Goal: Task Accomplishment & Management: Complete application form

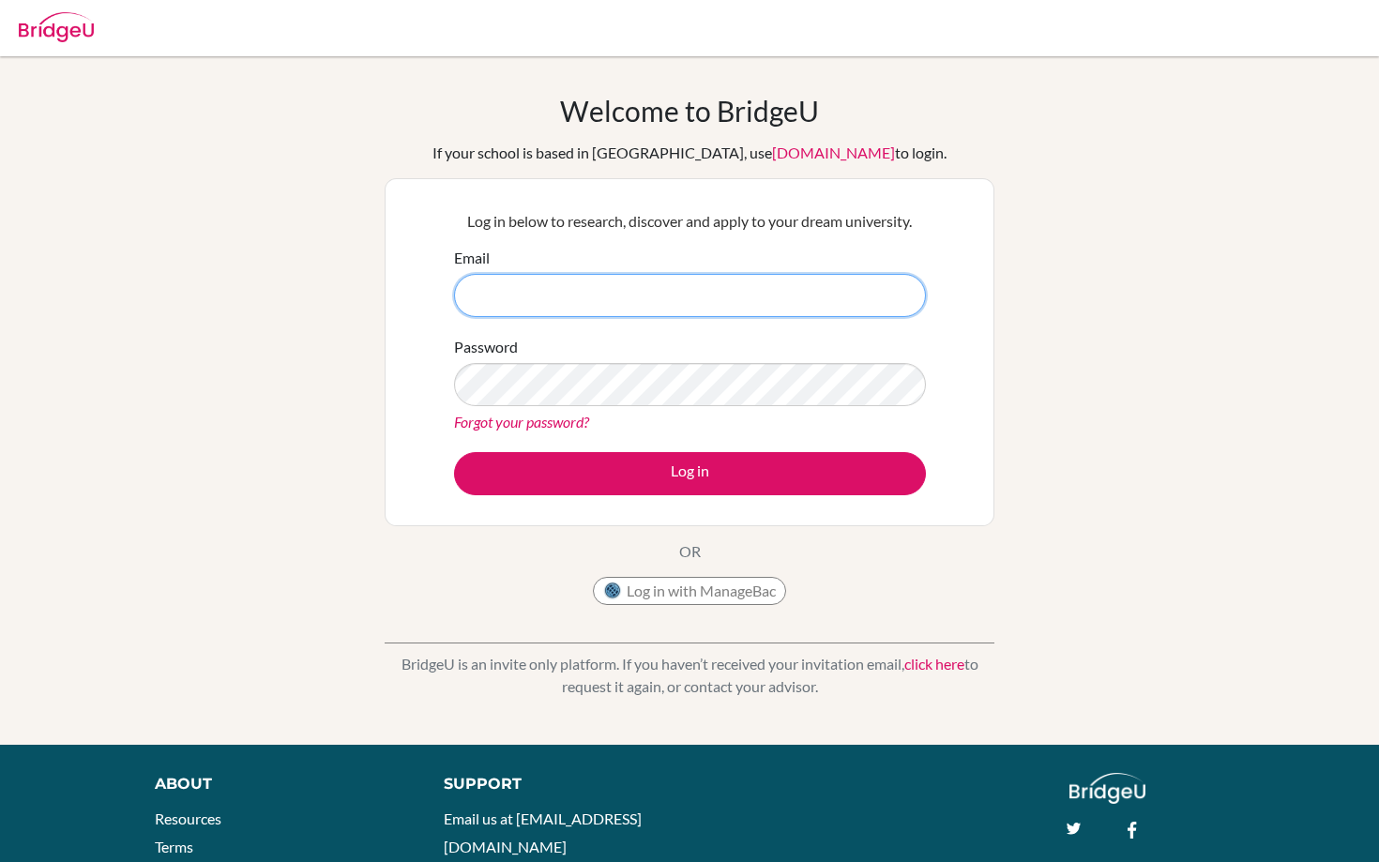
type input "jfalbo@ans.edu.ni"
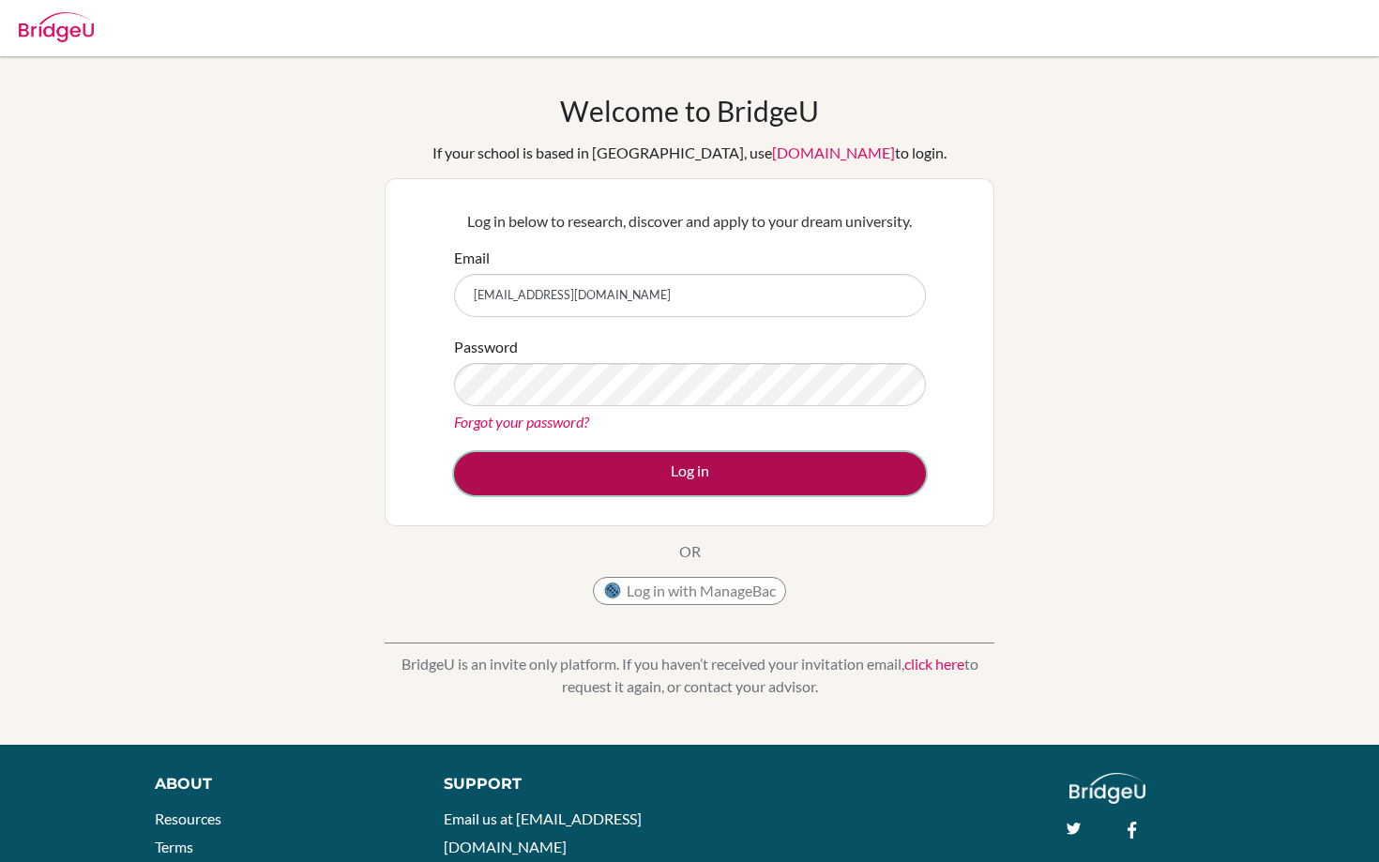
click at [647, 470] on button "Log in" at bounding box center [690, 473] width 472 height 43
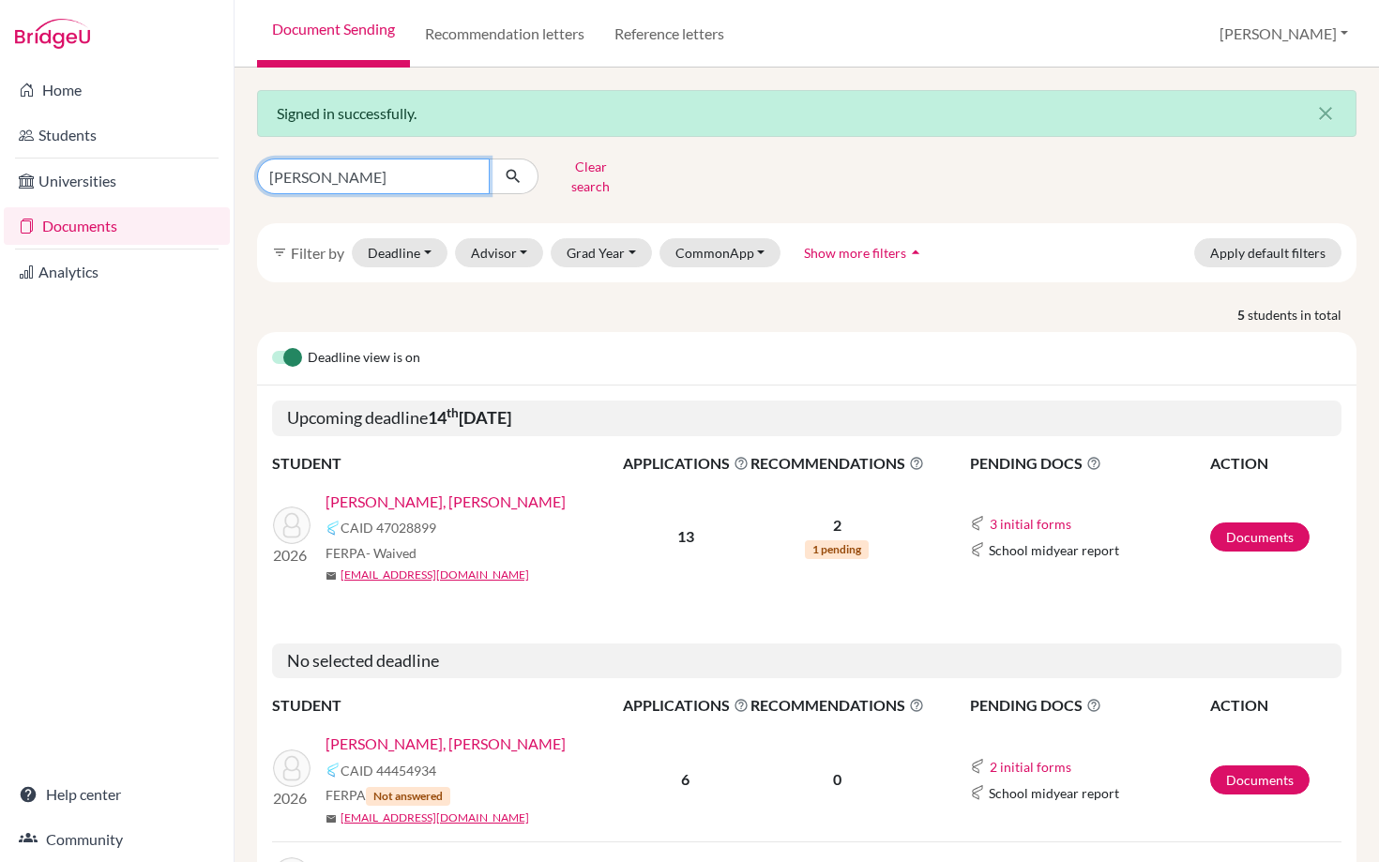
click at [312, 169] on input "vargas" at bounding box center [373, 176] width 233 height 36
drag, startPoint x: 311, startPoint y: 171, endPoint x: 237, endPoint y: 171, distance: 74.1
click at [237, 171] on div "Signed in successfully. close vargas Clear search filter_list Filter by Deadlin…" at bounding box center [806, 465] width 1144 height 794
click at [489, 158] on button "submit" at bounding box center [514, 176] width 50 height 36
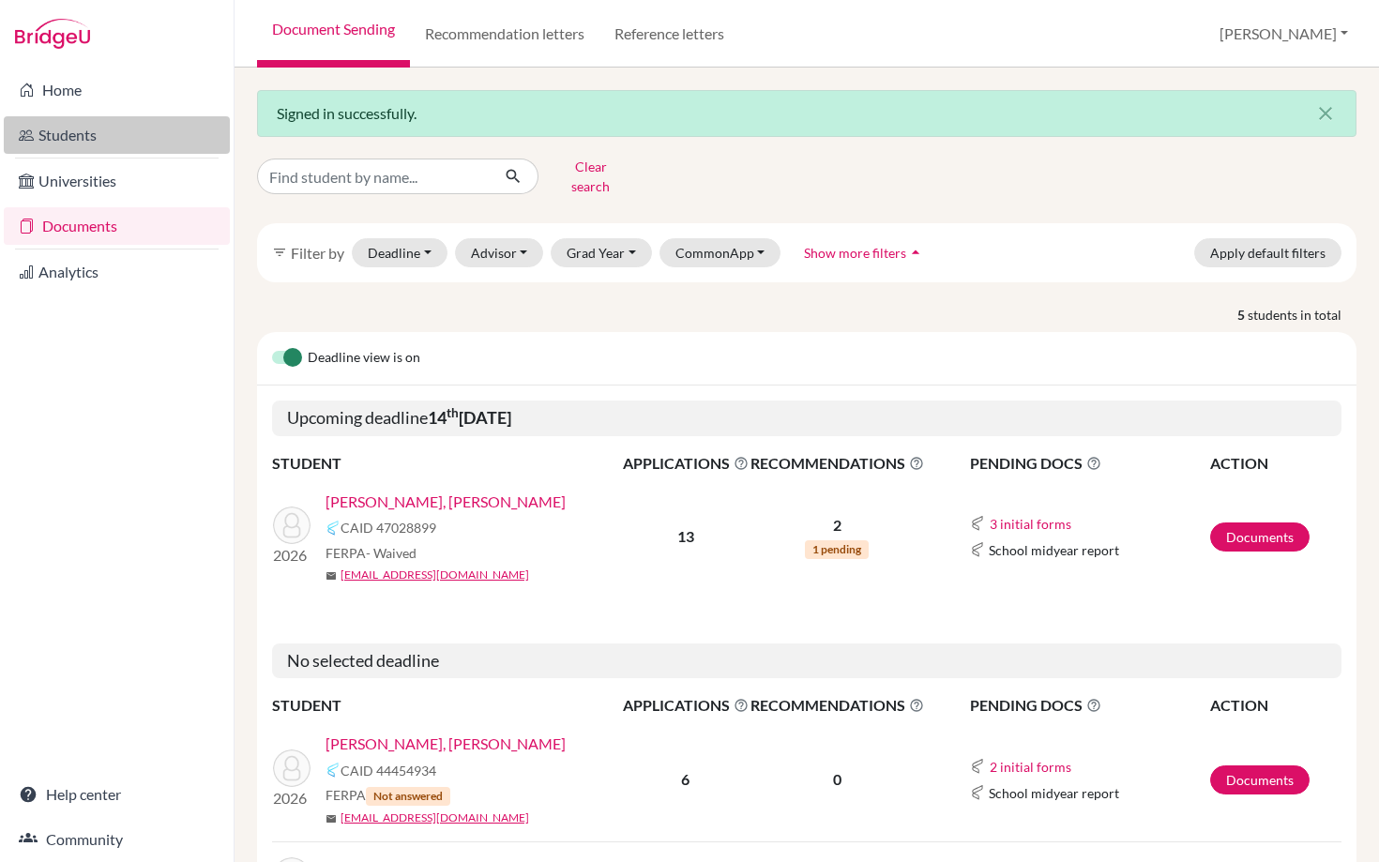
click at [55, 137] on link "Students" at bounding box center [117, 135] width 226 height 38
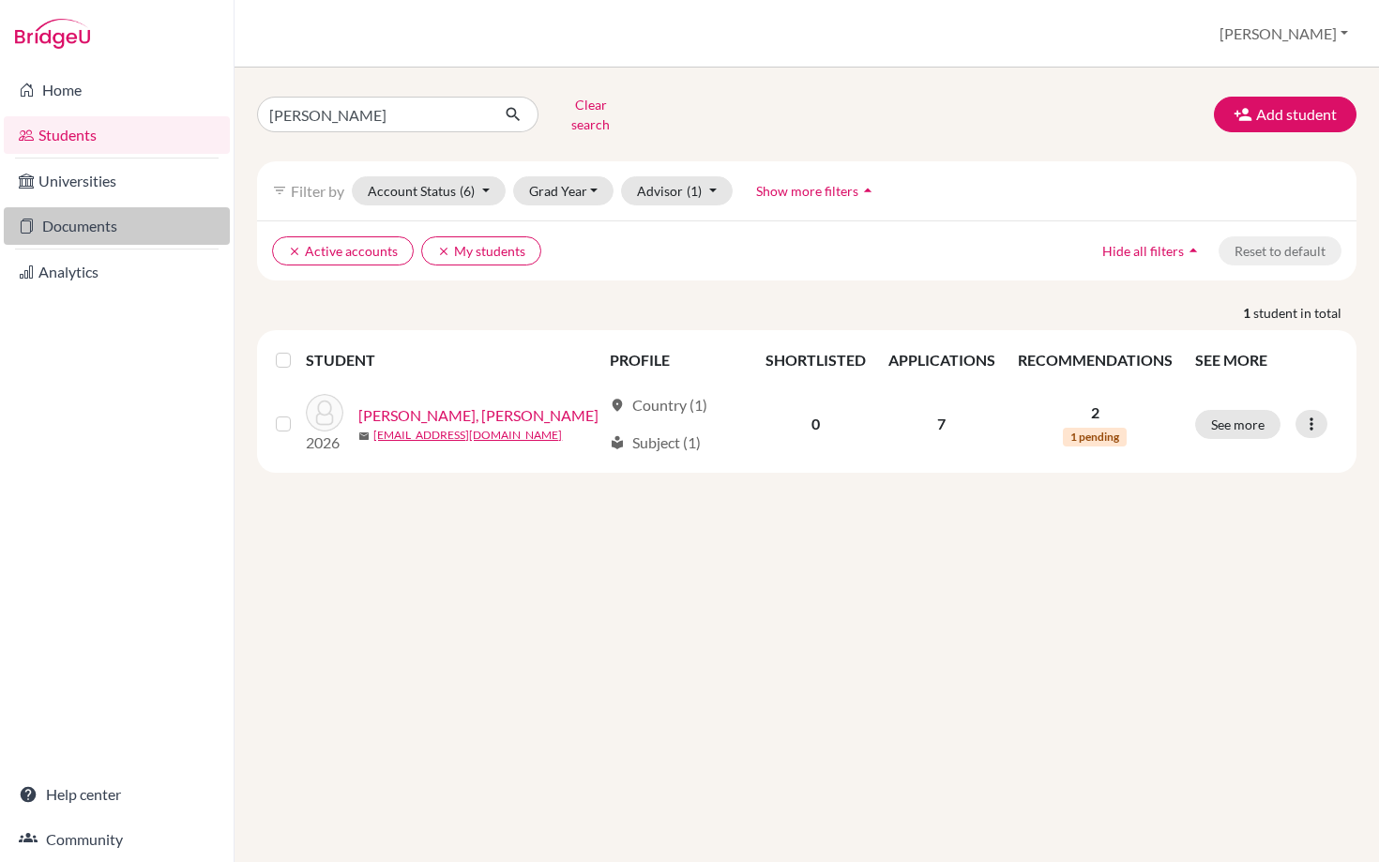
click at [71, 218] on link "Documents" at bounding box center [117, 226] width 226 height 38
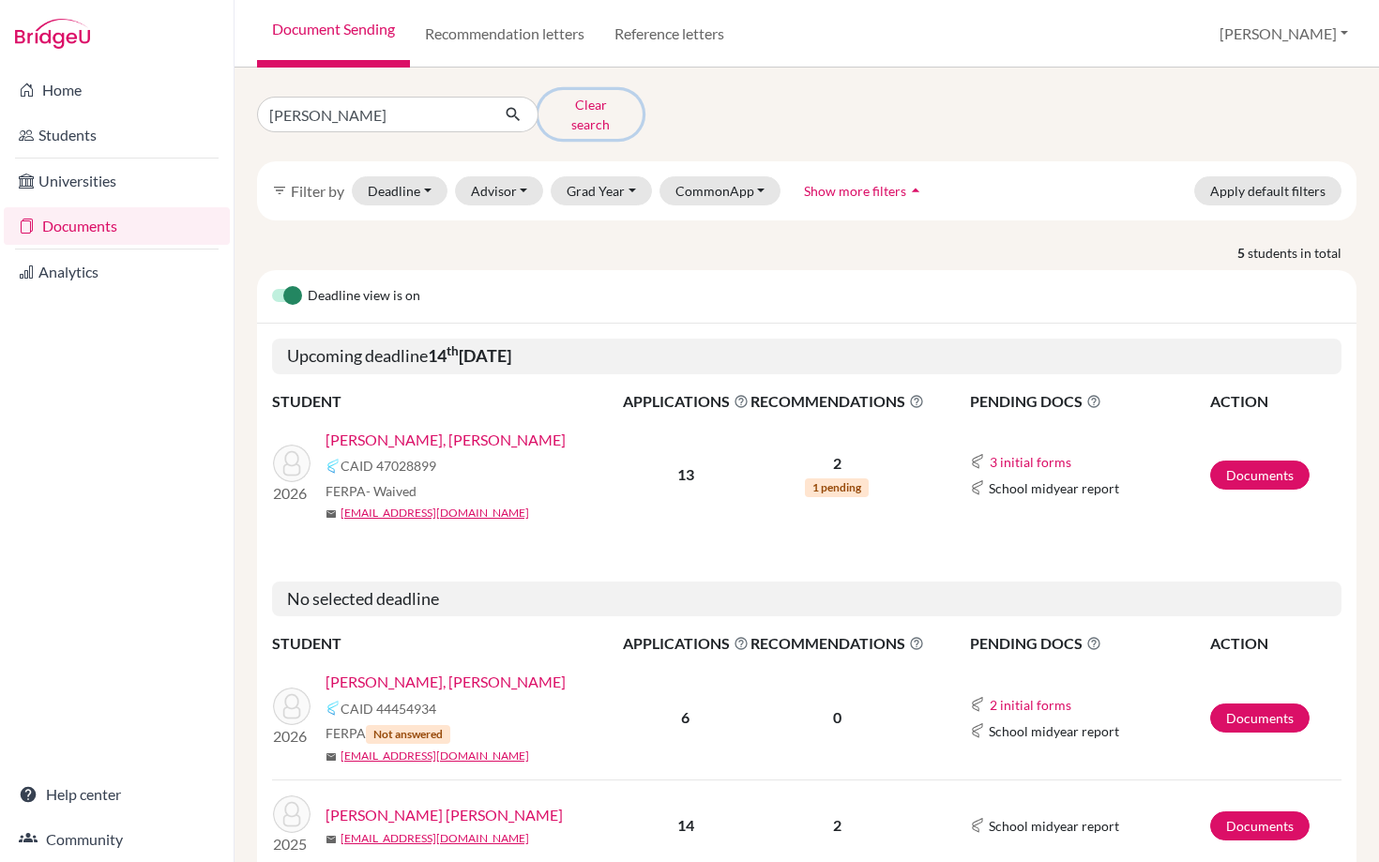
click at [577, 113] on button "Clear search" at bounding box center [590, 114] width 104 height 49
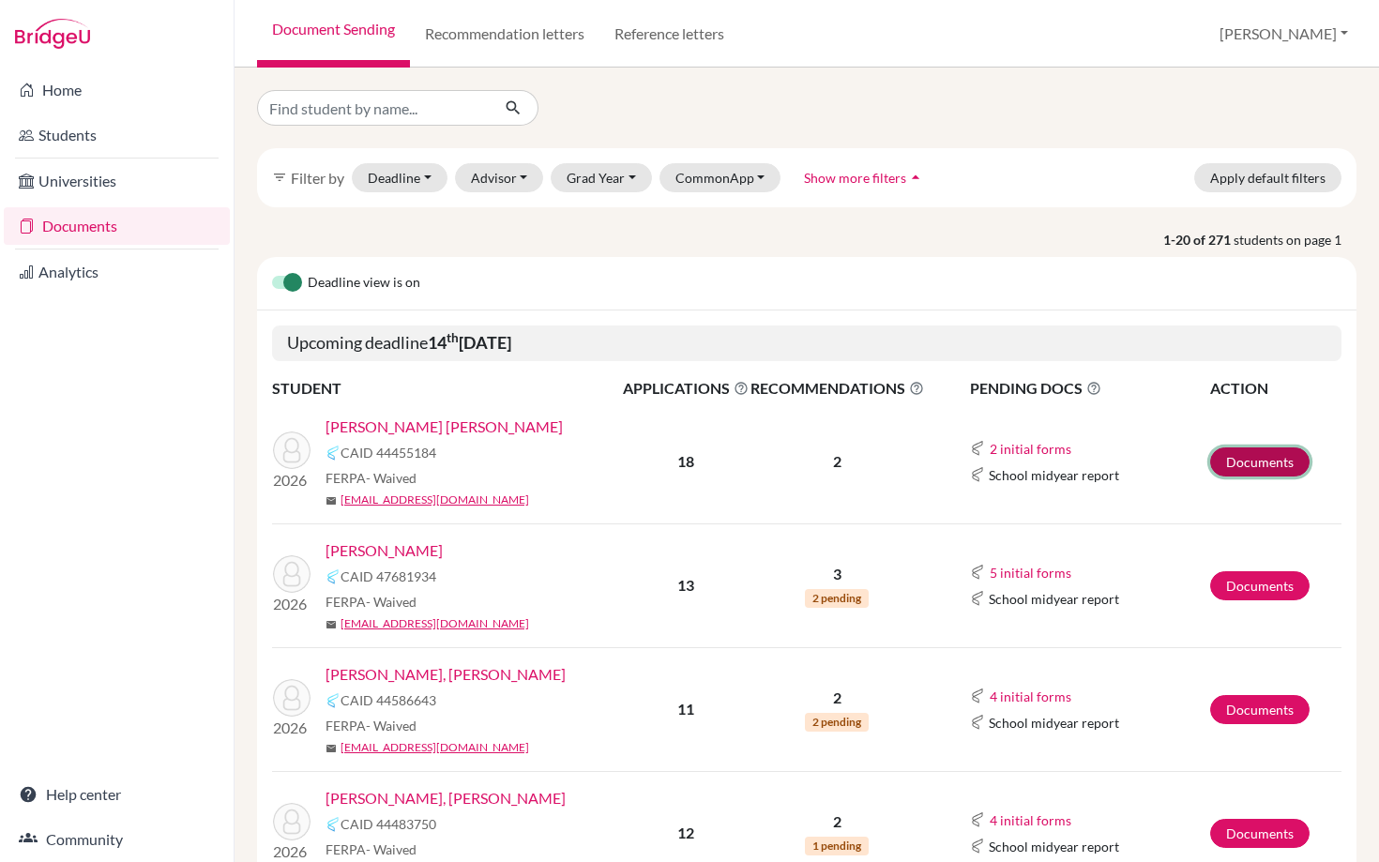
click at [1240, 455] on link "Documents" at bounding box center [1259, 461] width 99 height 29
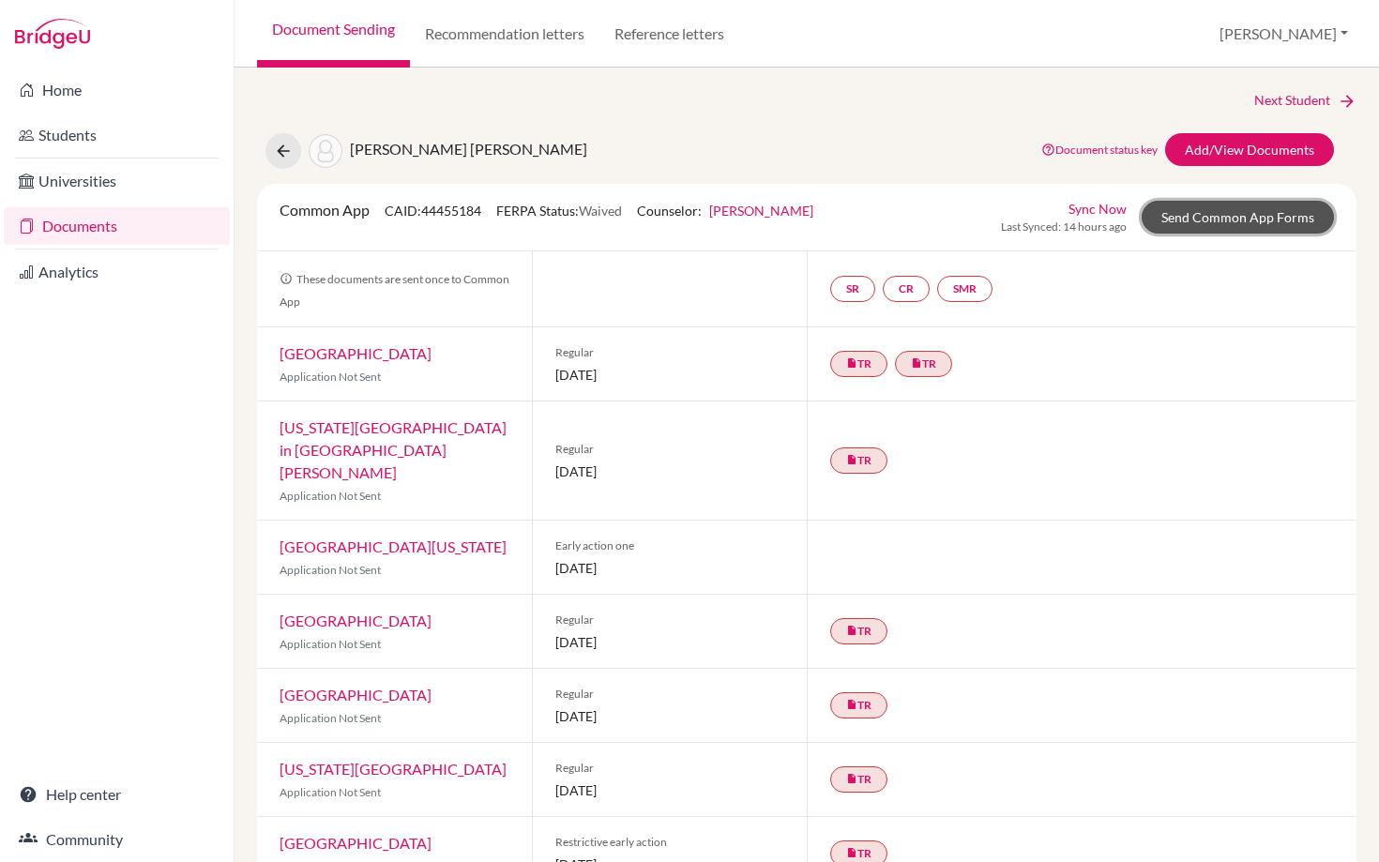
click at [1194, 222] on link "Send Common App Forms" at bounding box center [1237, 217] width 192 height 33
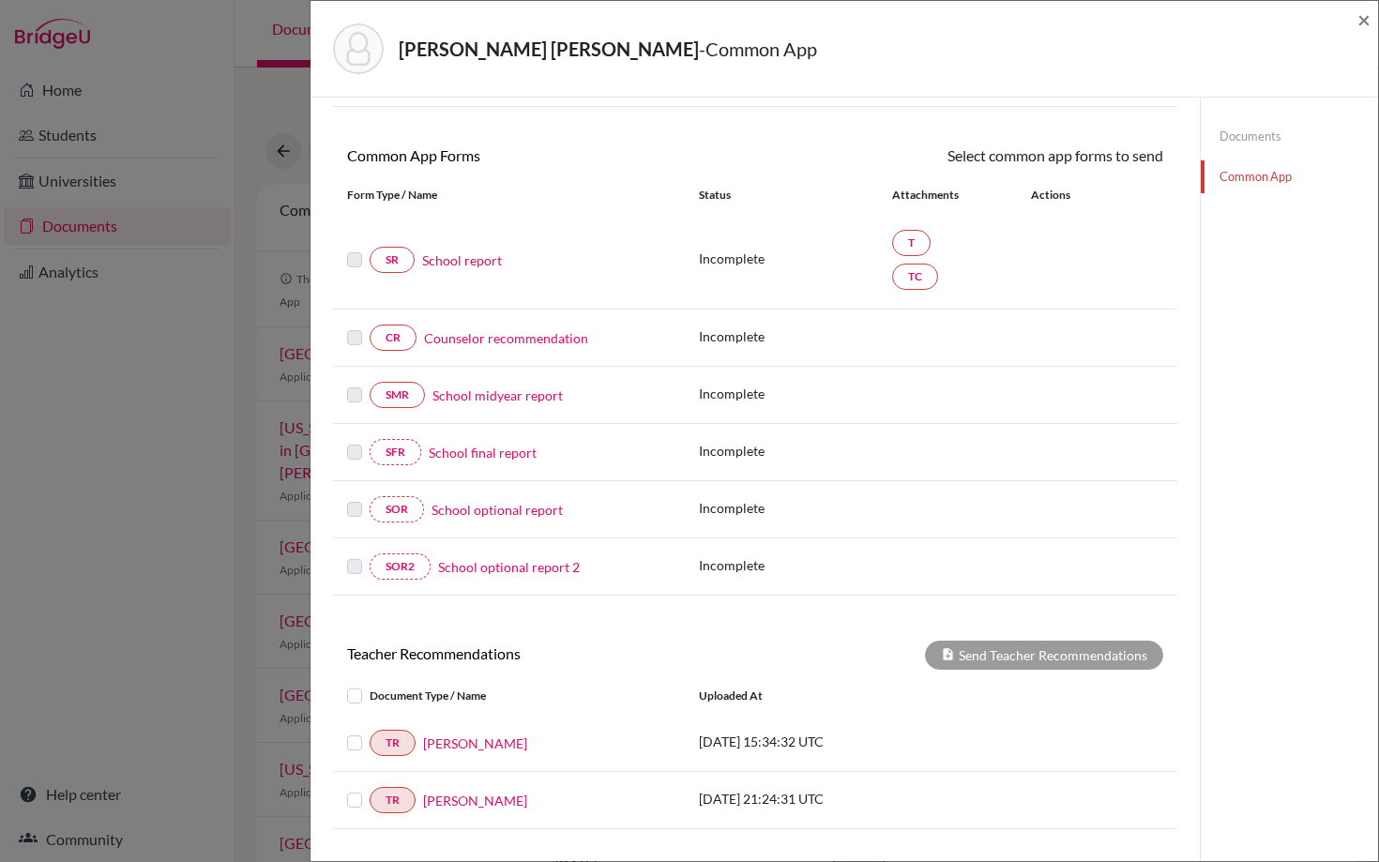
scroll to position [135, 0]
click at [1229, 134] on link "Documents" at bounding box center [1288, 136] width 177 height 33
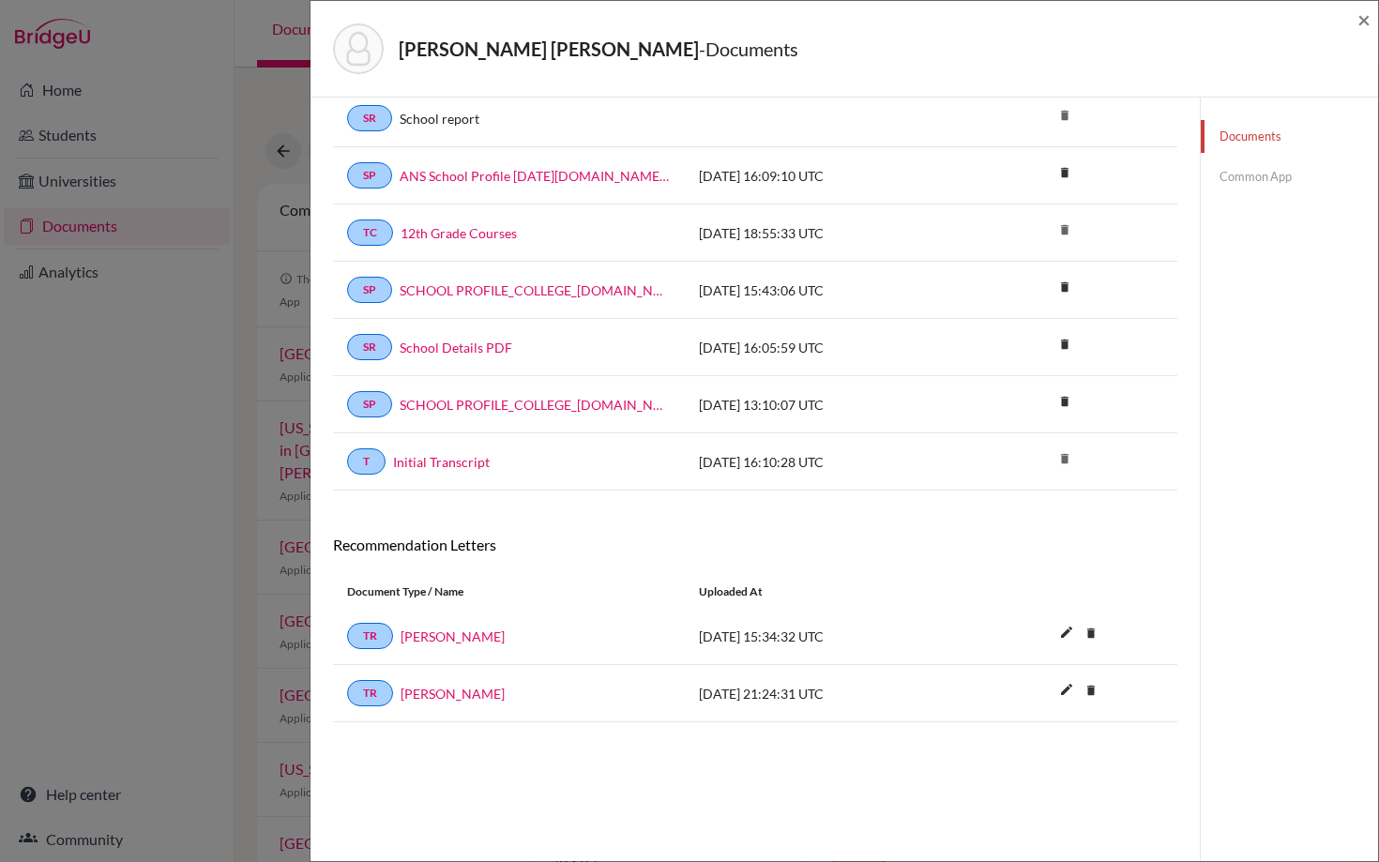
click at [1242, 174] on link "Common App" at bounding box center [1288, 176] width 177 height 33
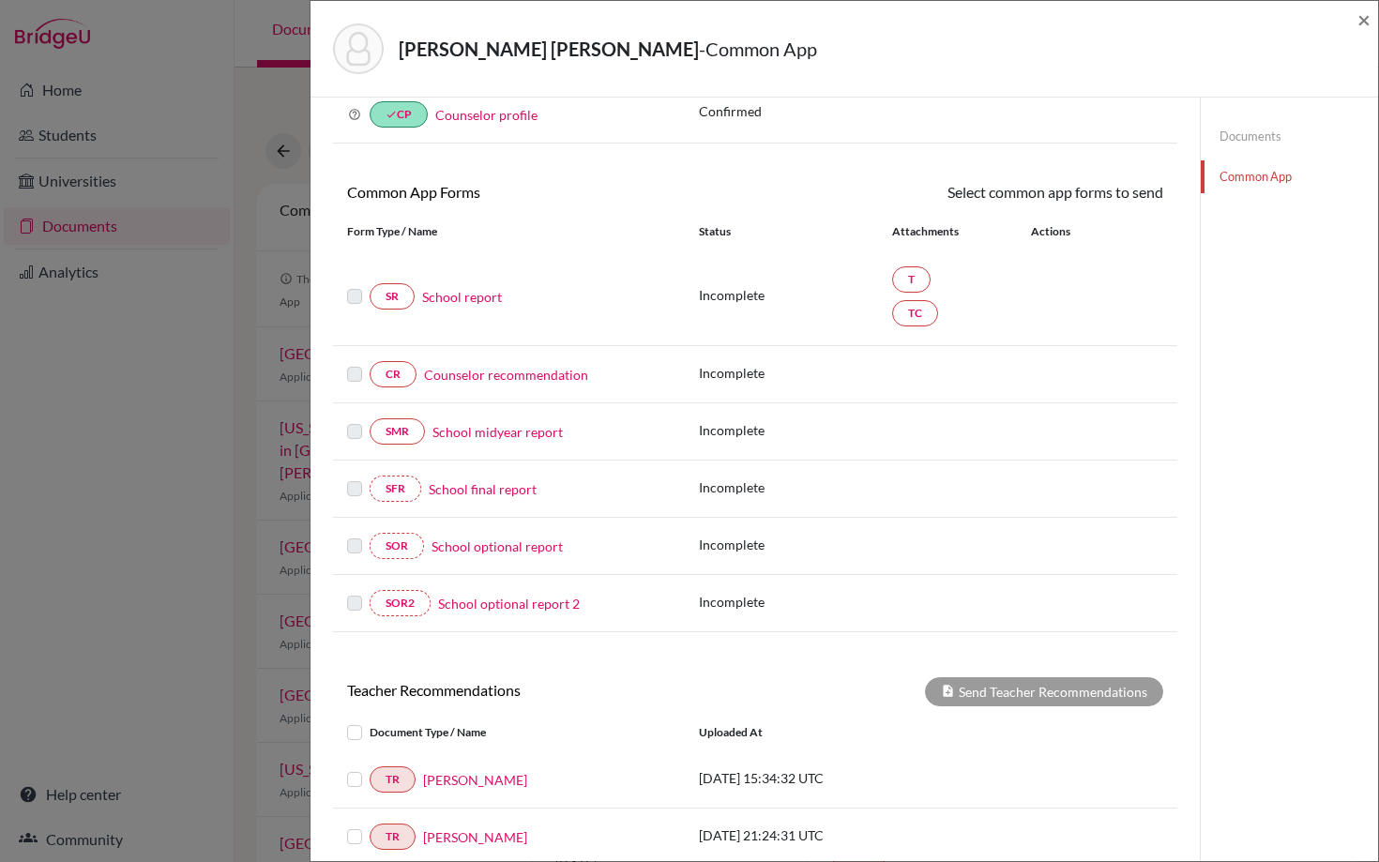
click at [450, 298] on link "School report" at bounding box center [462, 297] width 80 height 20
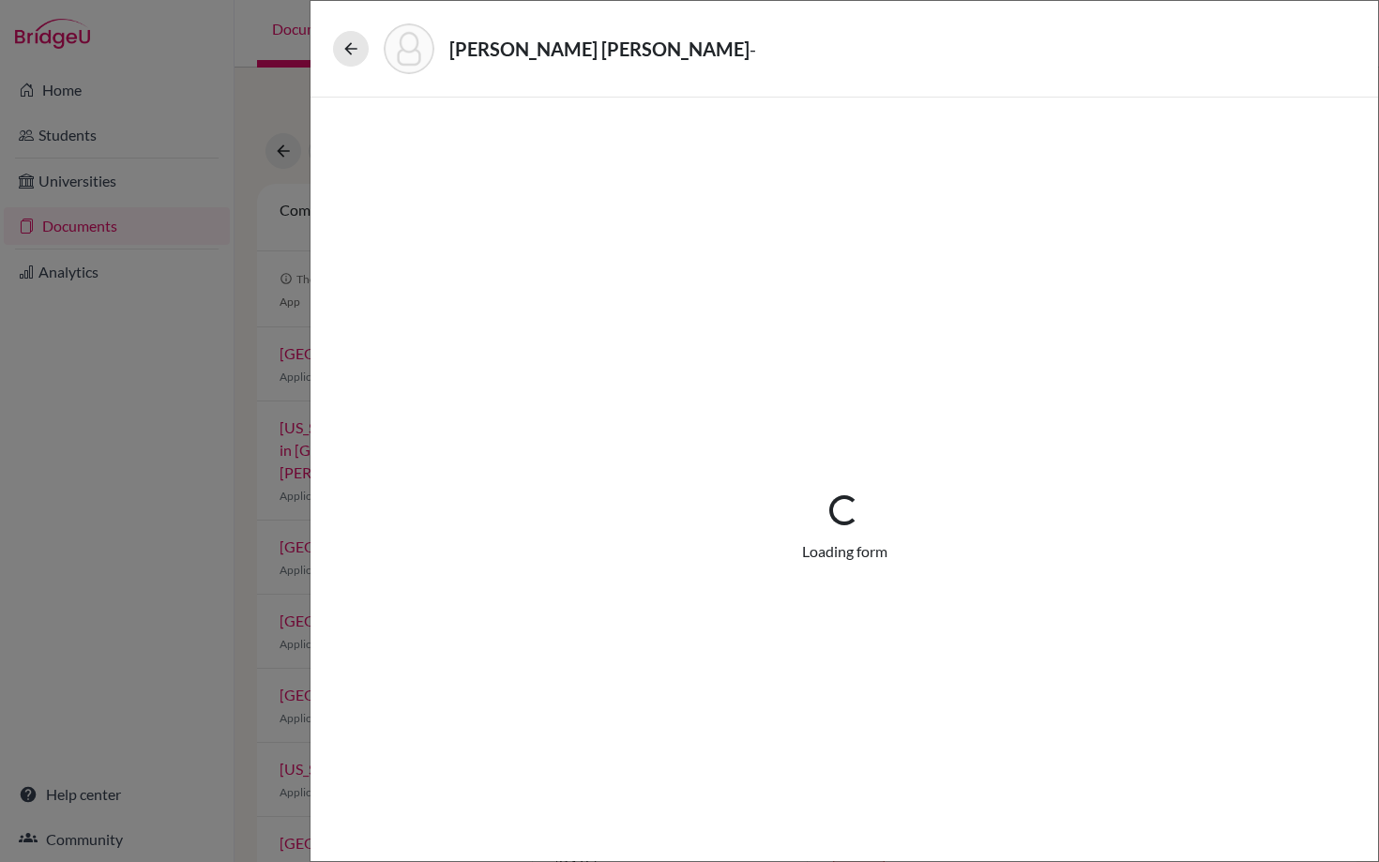
select select "1"
select select "656742"
select select "1"
select select "669289"
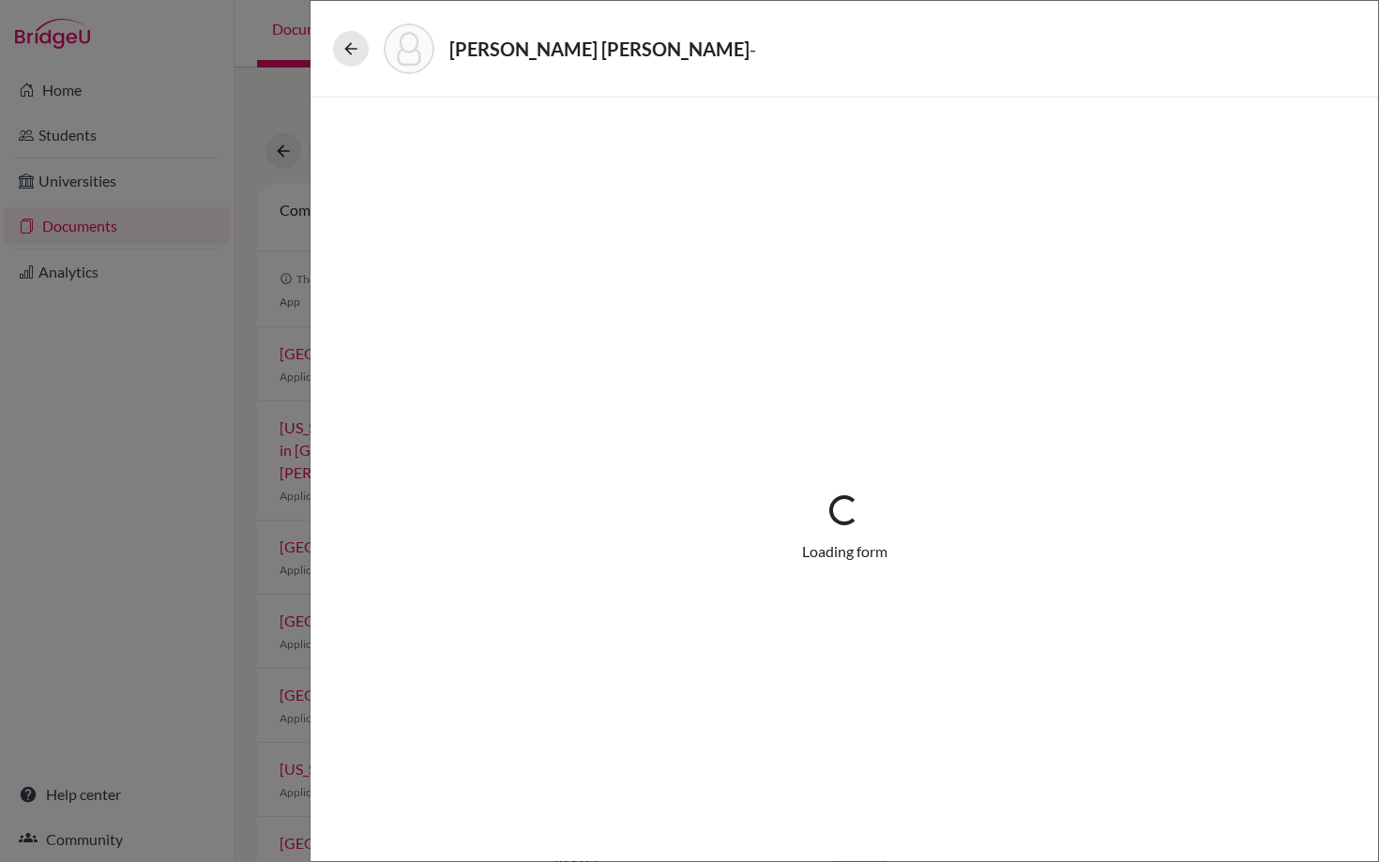
select select "0"
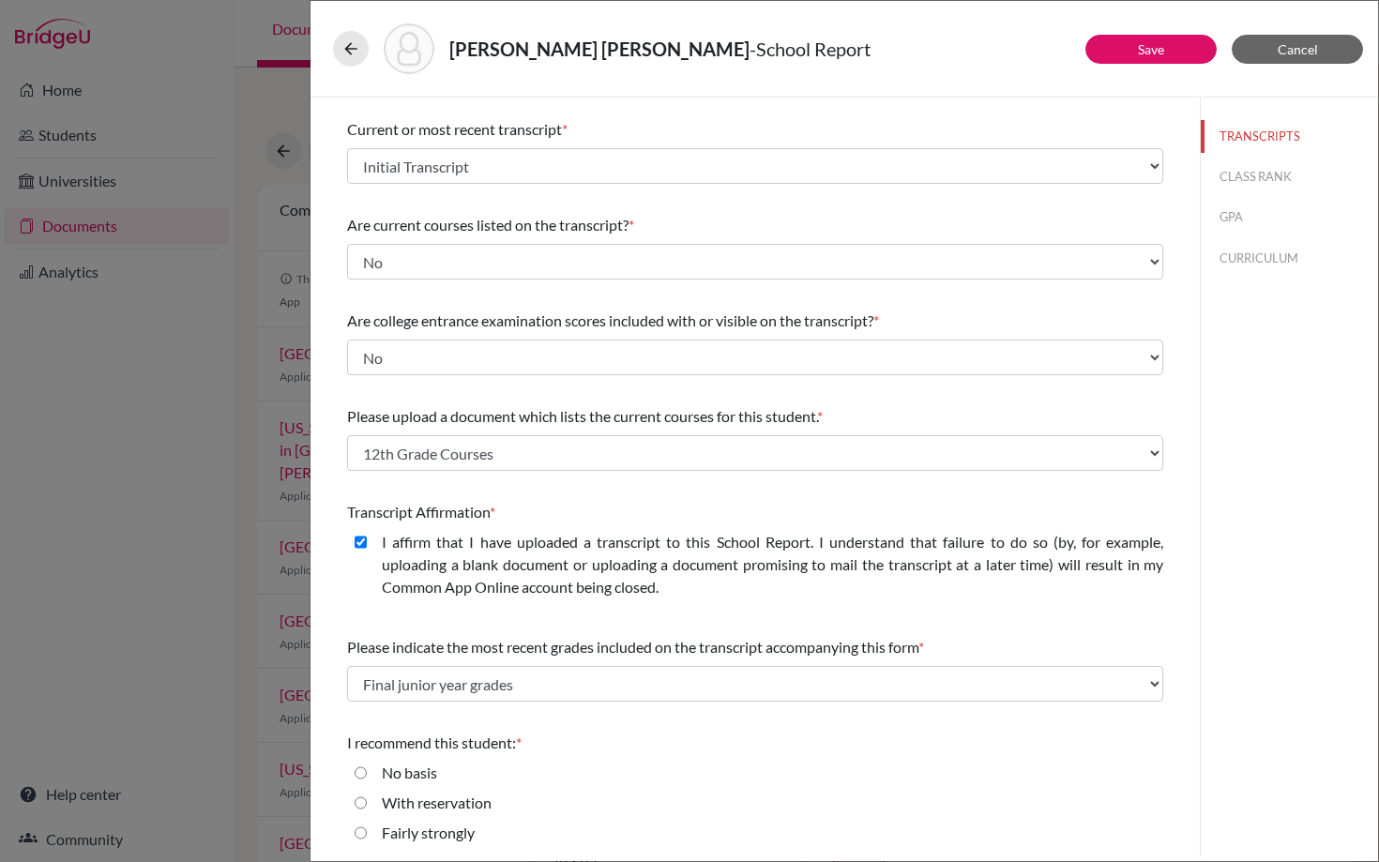
scroll to position [145, 0]
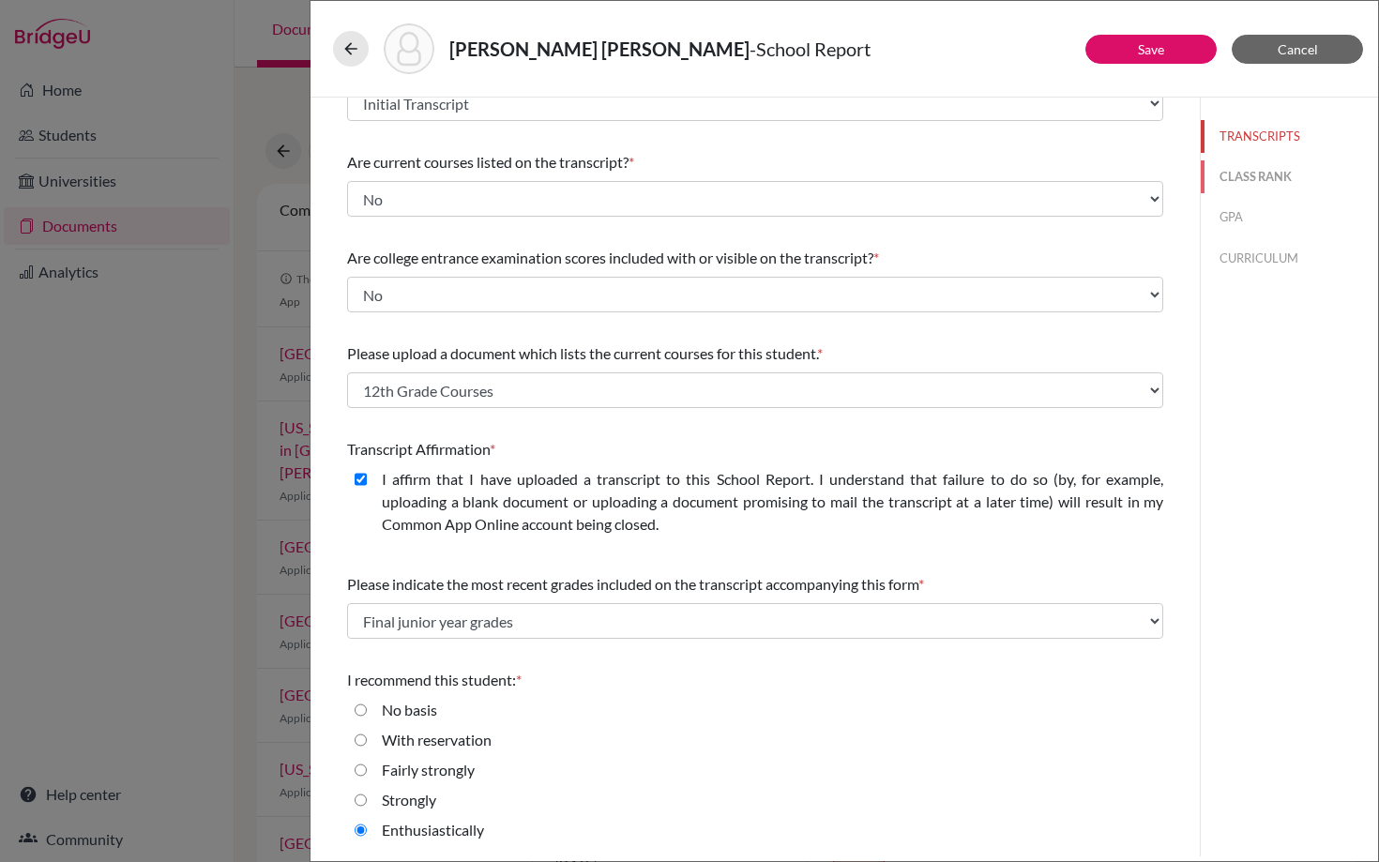
click at [1258, 172] on button "CLASS RANK" at bounding box center [1288, 176] width 177 height 33
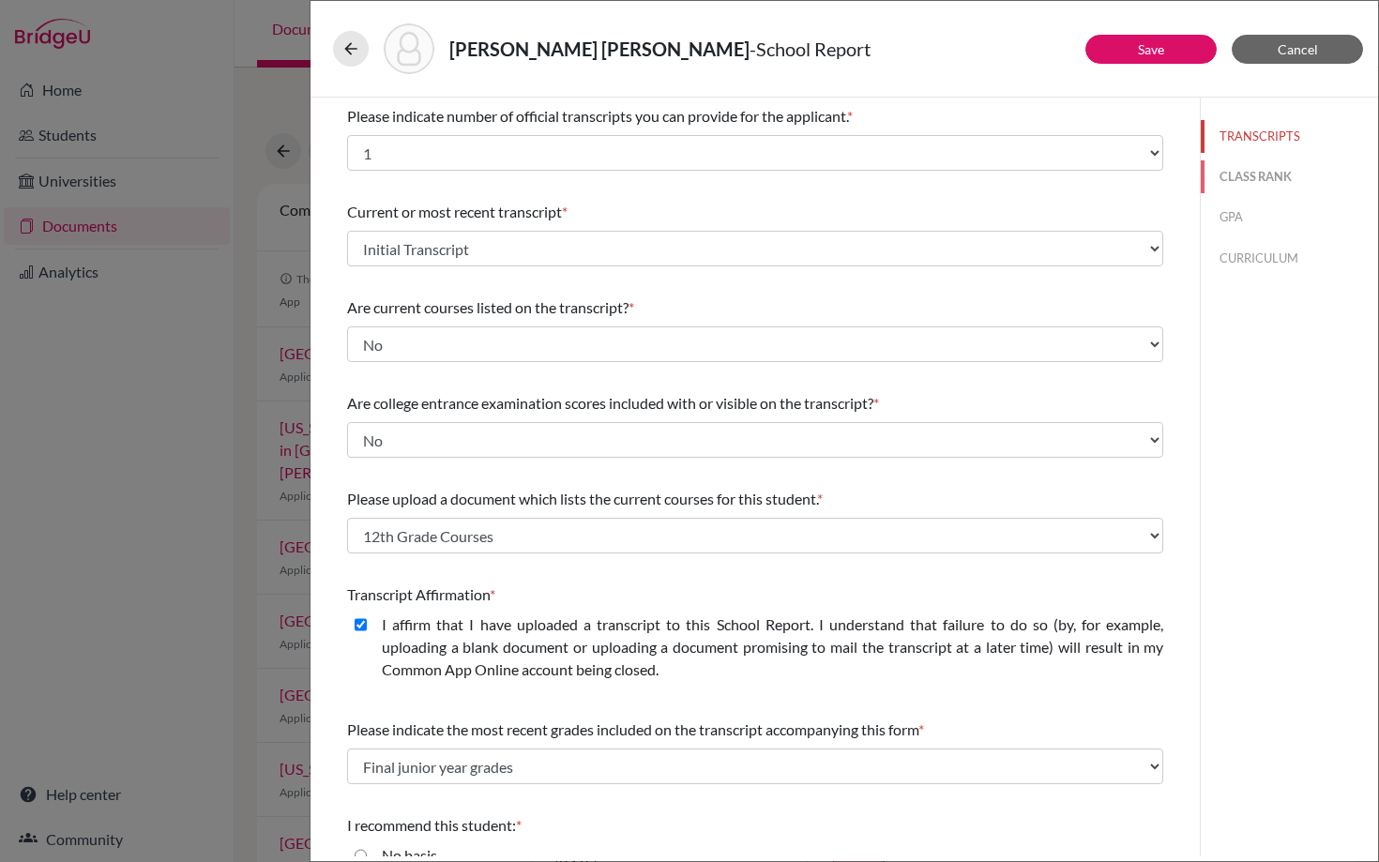
select select "5"
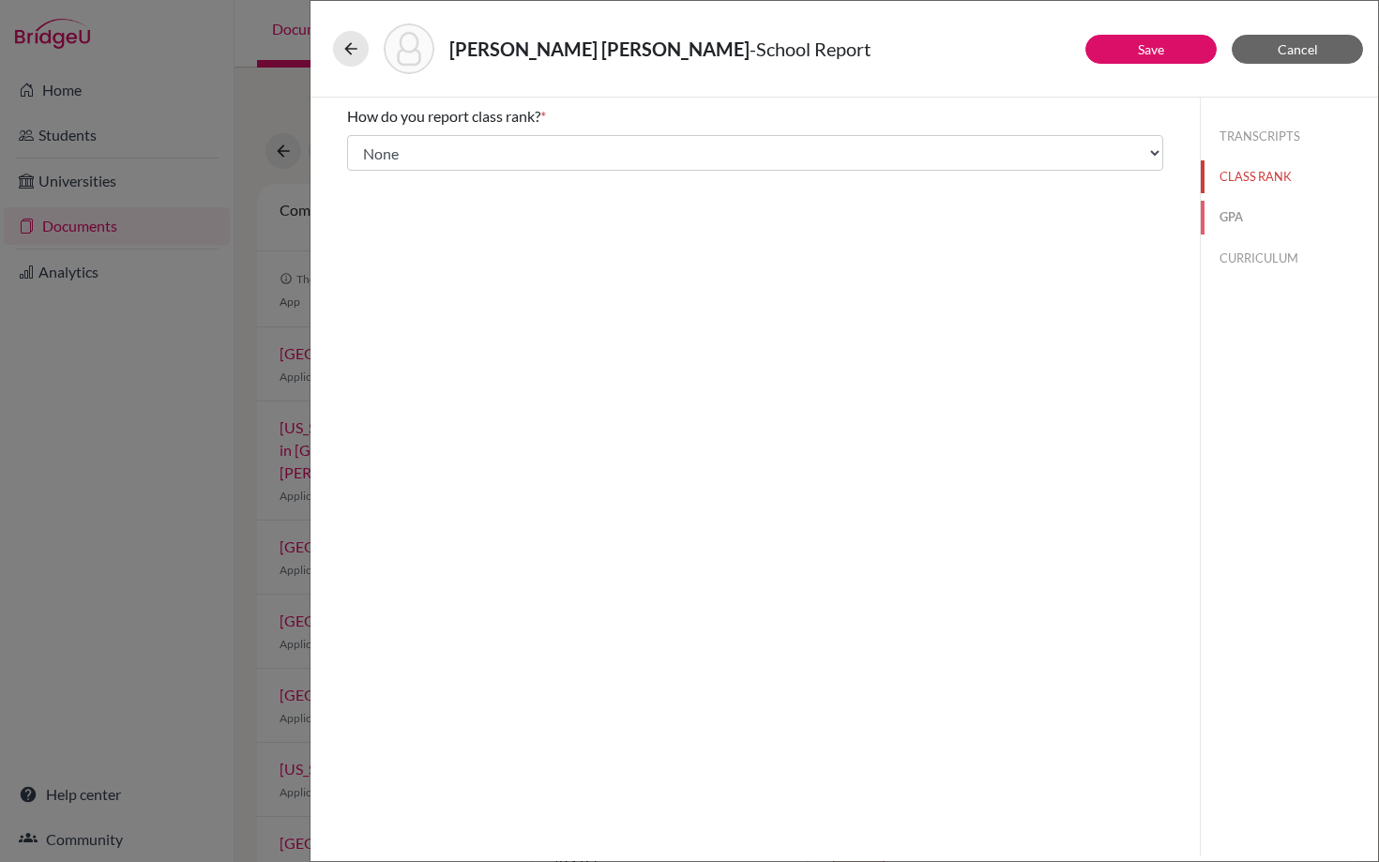
click at [1236, 208] on button "GPA" at bounding box center [1288, 217] width 177 height 33
type input "4.32"
select select "5"
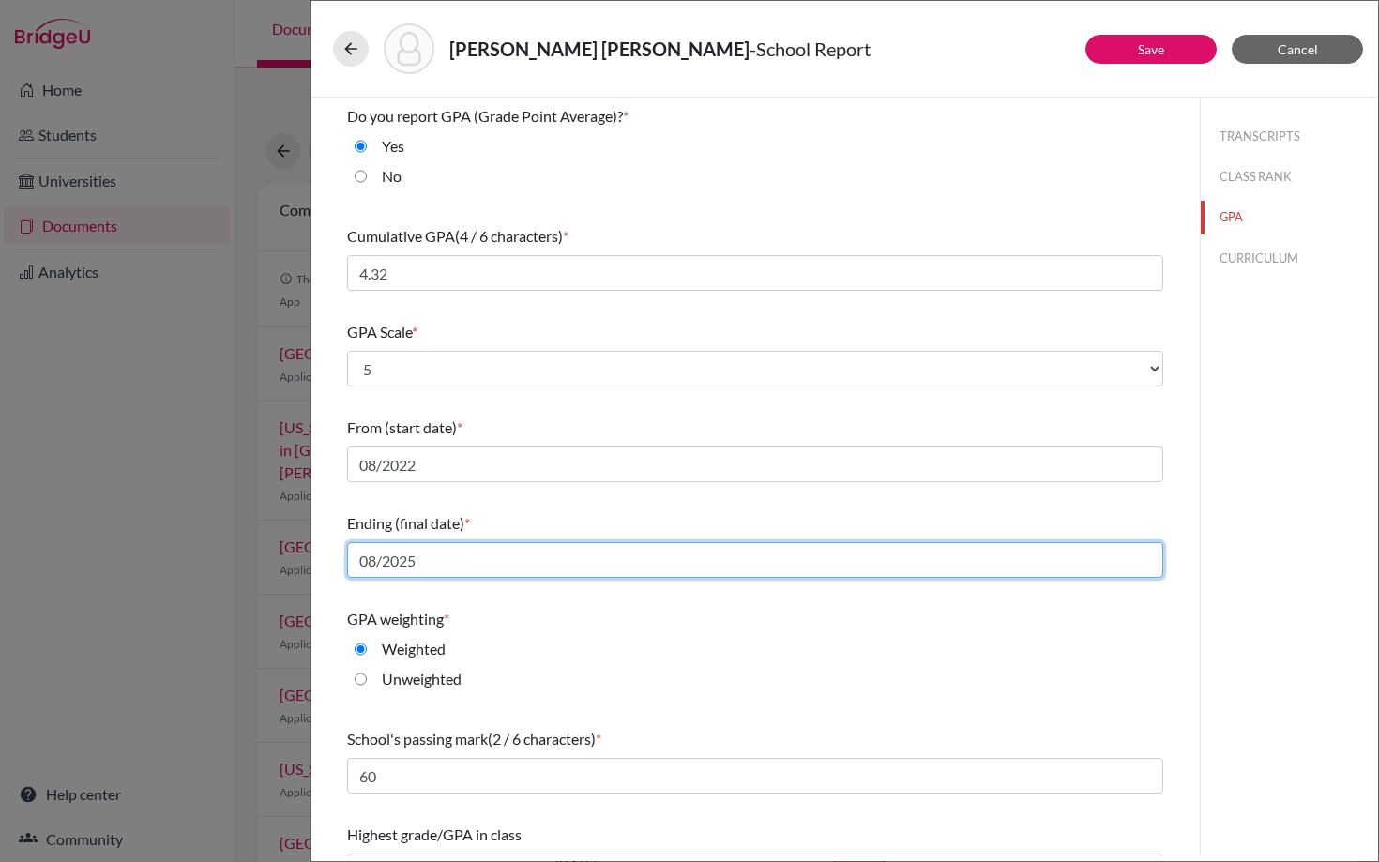
click at [438, 560] on input "08/2025" at bounding box center [755, 560] width 816 height 36
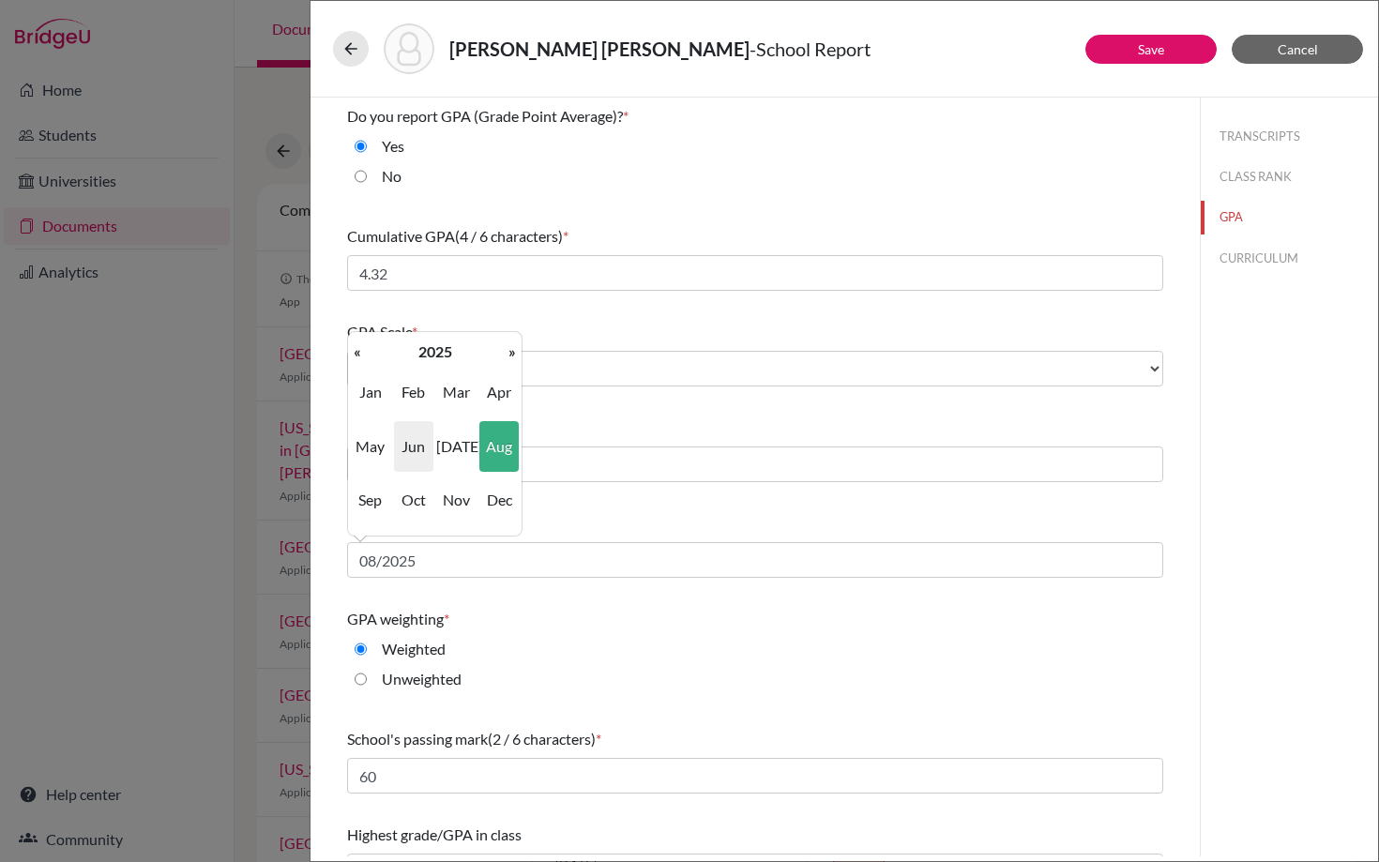
click at [421, 449] on span "Jun" at bounding box center [413, 446] width 39 height 51
type input "06/2025"
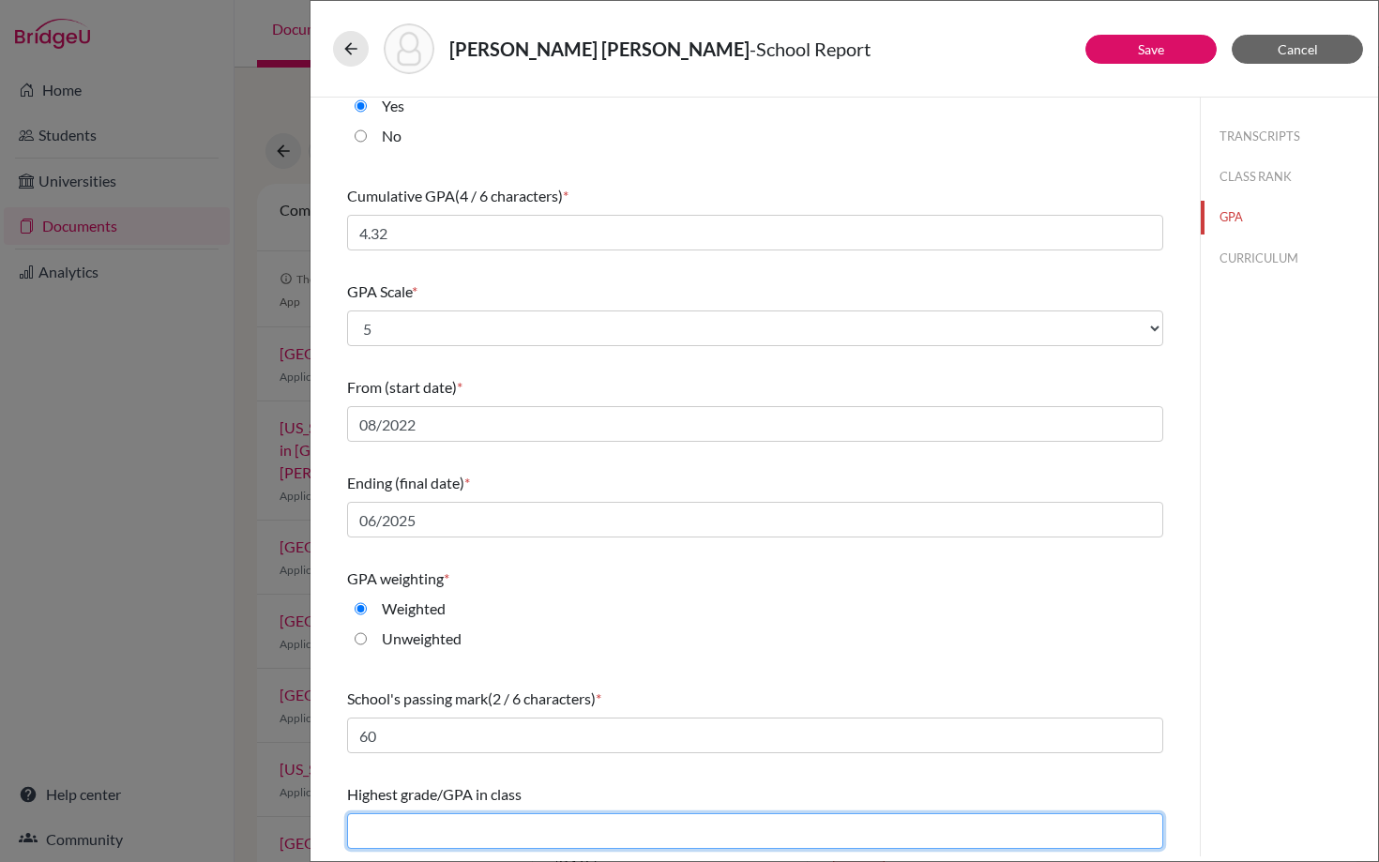
click at [392, 831] on input "text" at bounding box center [755, 831] width 816 height 36
type input "4.39"
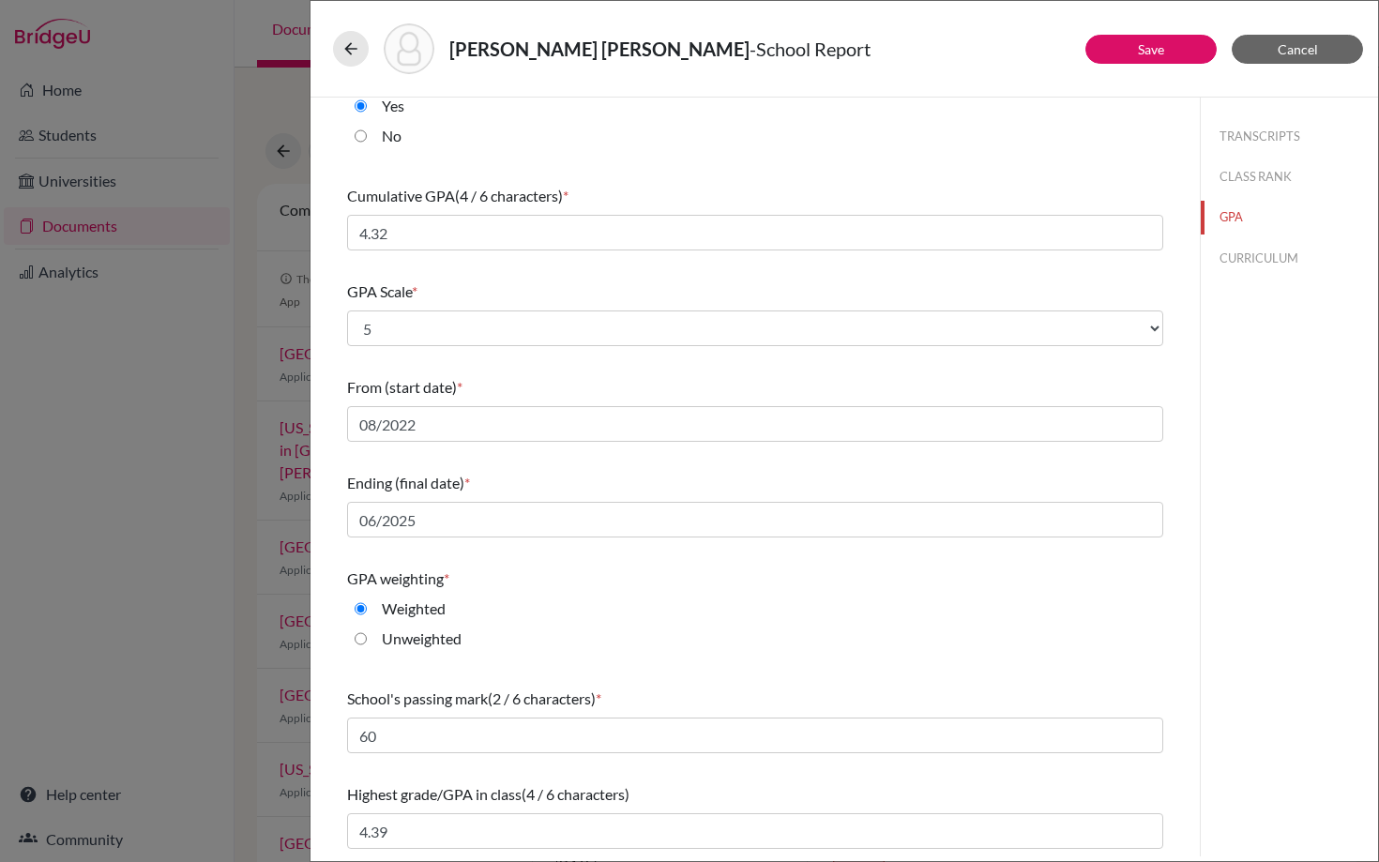
click at [696, 715] on div "School's passing mark (2 / 6 characters) * 60" at bounding box center [755, 720] width 816 height 81
click at [1239, 254] on button "CURRICULUM" at bounding box center [1288, 258] width 177 height 33
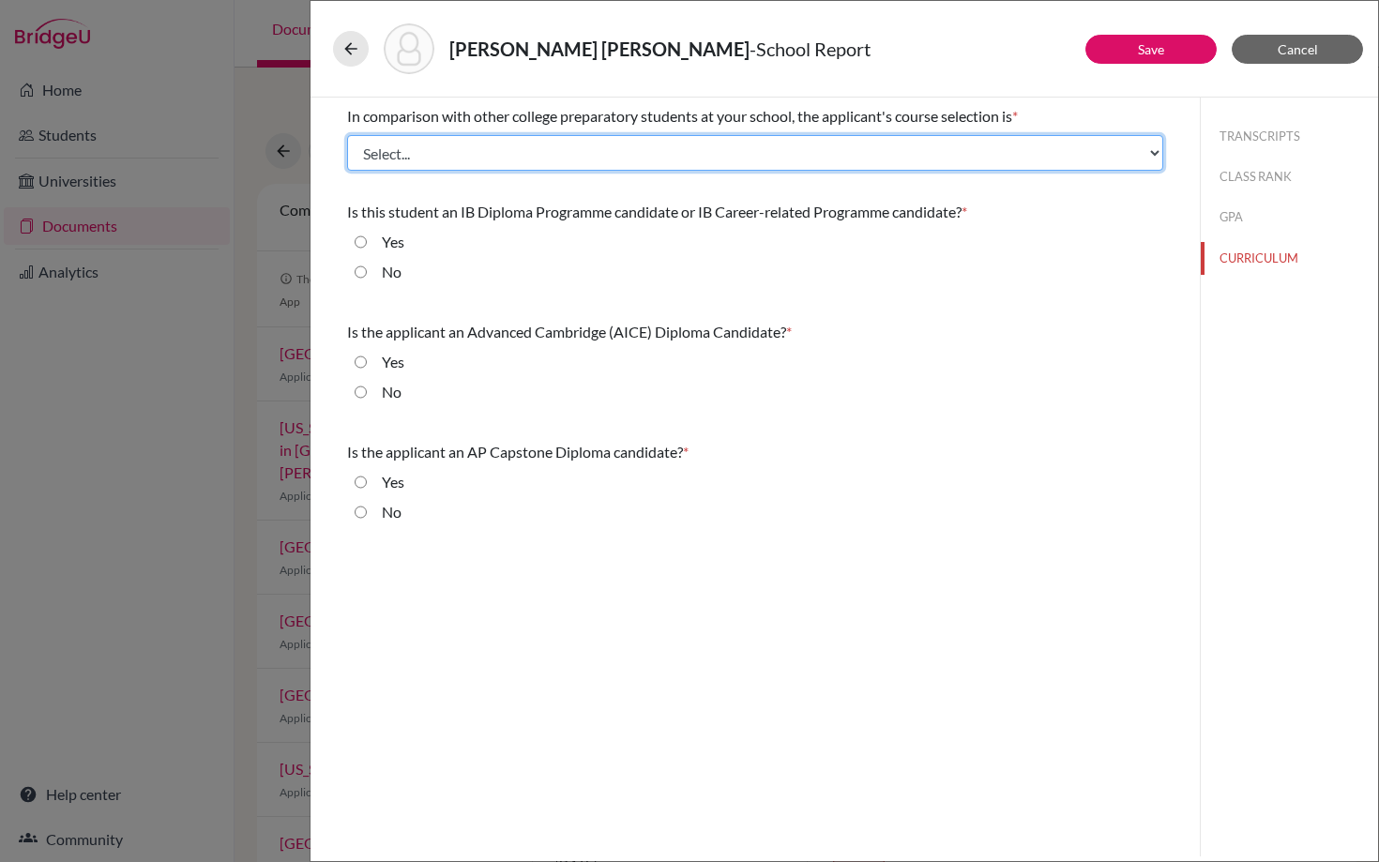
click at [512, 147] on select "Select... Less than demanding Average [PERSON_NAME] Very demanding Most demandi…" at bounding box center [755, 153] width 816 height 36
select select "4"
click at [347, 135] on select "Select... Less than demanding Average [PERSON_NAME] Very demanding Most demandi…" at bounding box center [755, 153] width 816 height 36
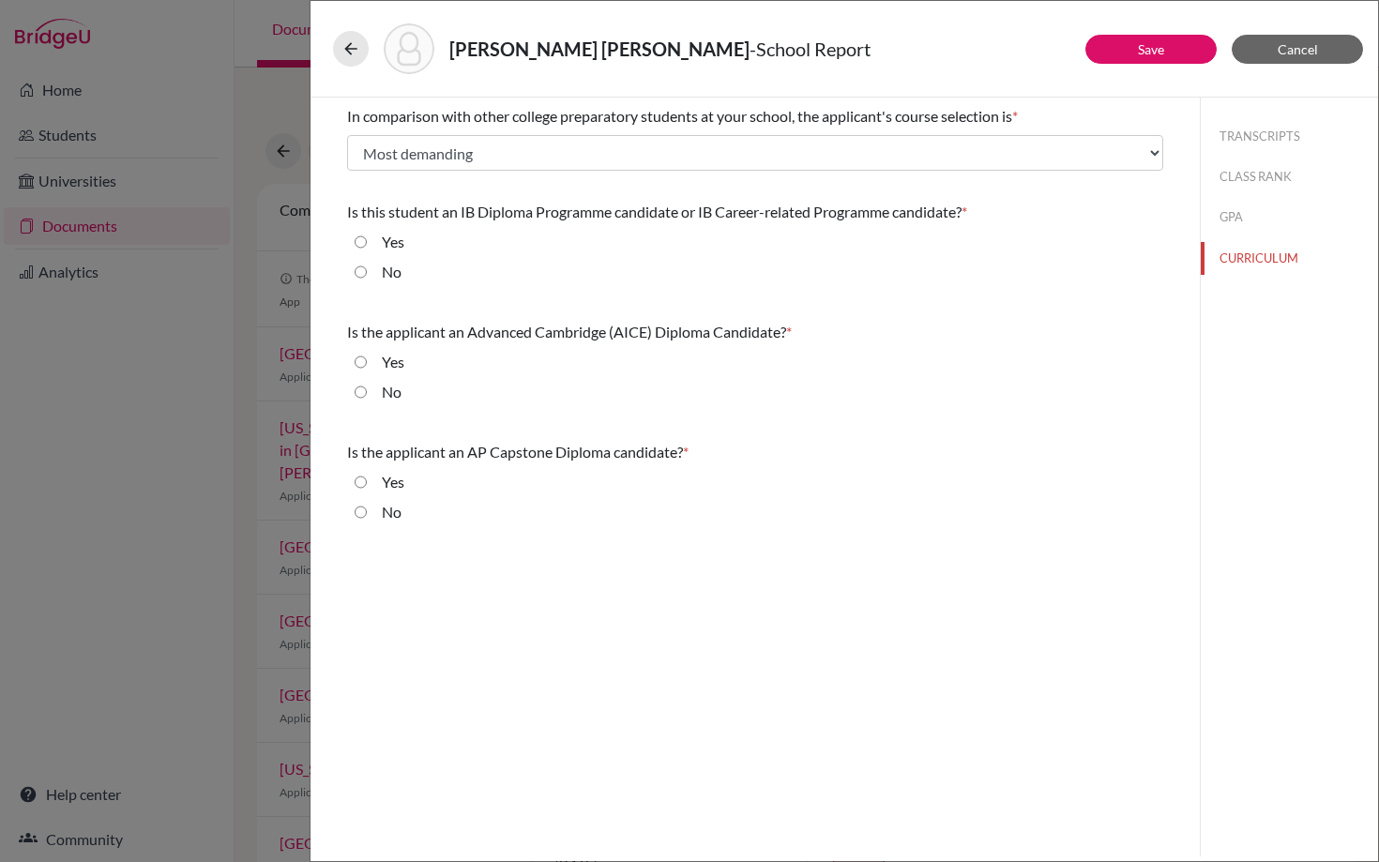
click at [362, 272] on input "No" at bounding box center [360, 272] width 12 height 23
radio input "true"
click at [359, 389] on input "No" at bounding box center [360, 392] width 12 height 23
radio input "true"
click at [361, 509] on input "No" at bounding box center [360, 512] width 12 height 23
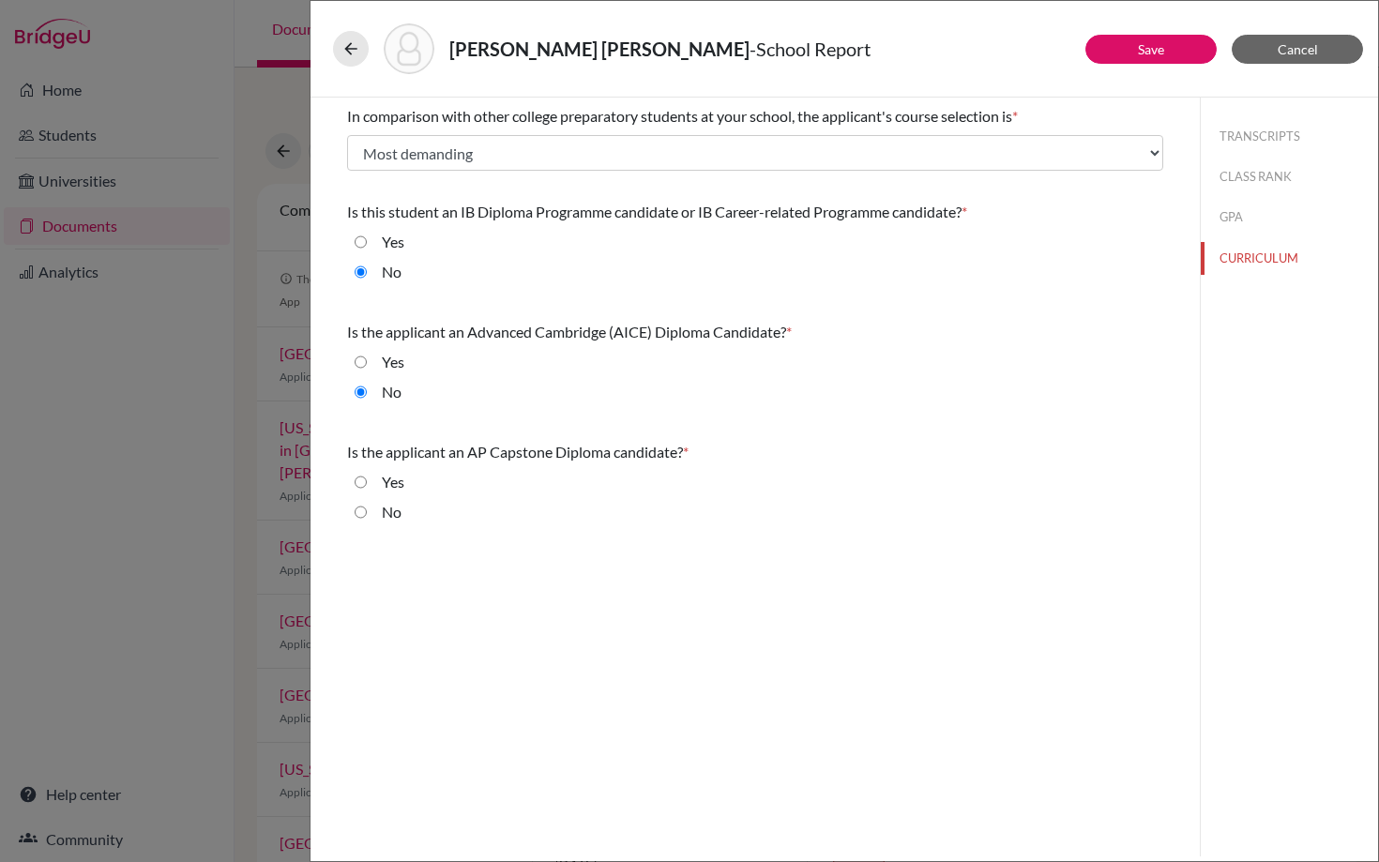
radio input "true"
click at [1148, 46] on link "Save" at bounding box center [1151, 49] width 26 height 16
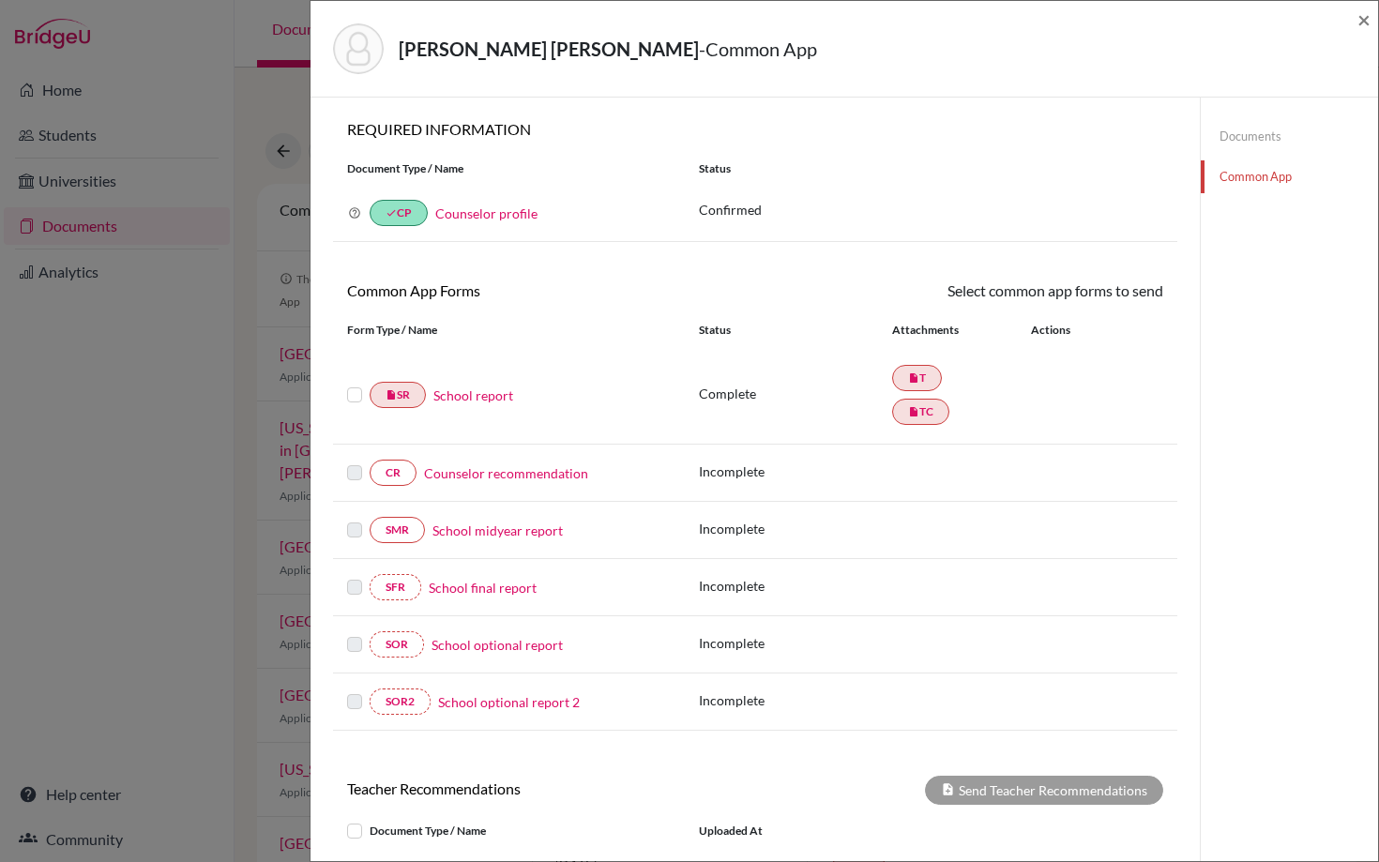
click at [470, 397] on link "School report" at bounding box center [473, 395] width 80 height 20
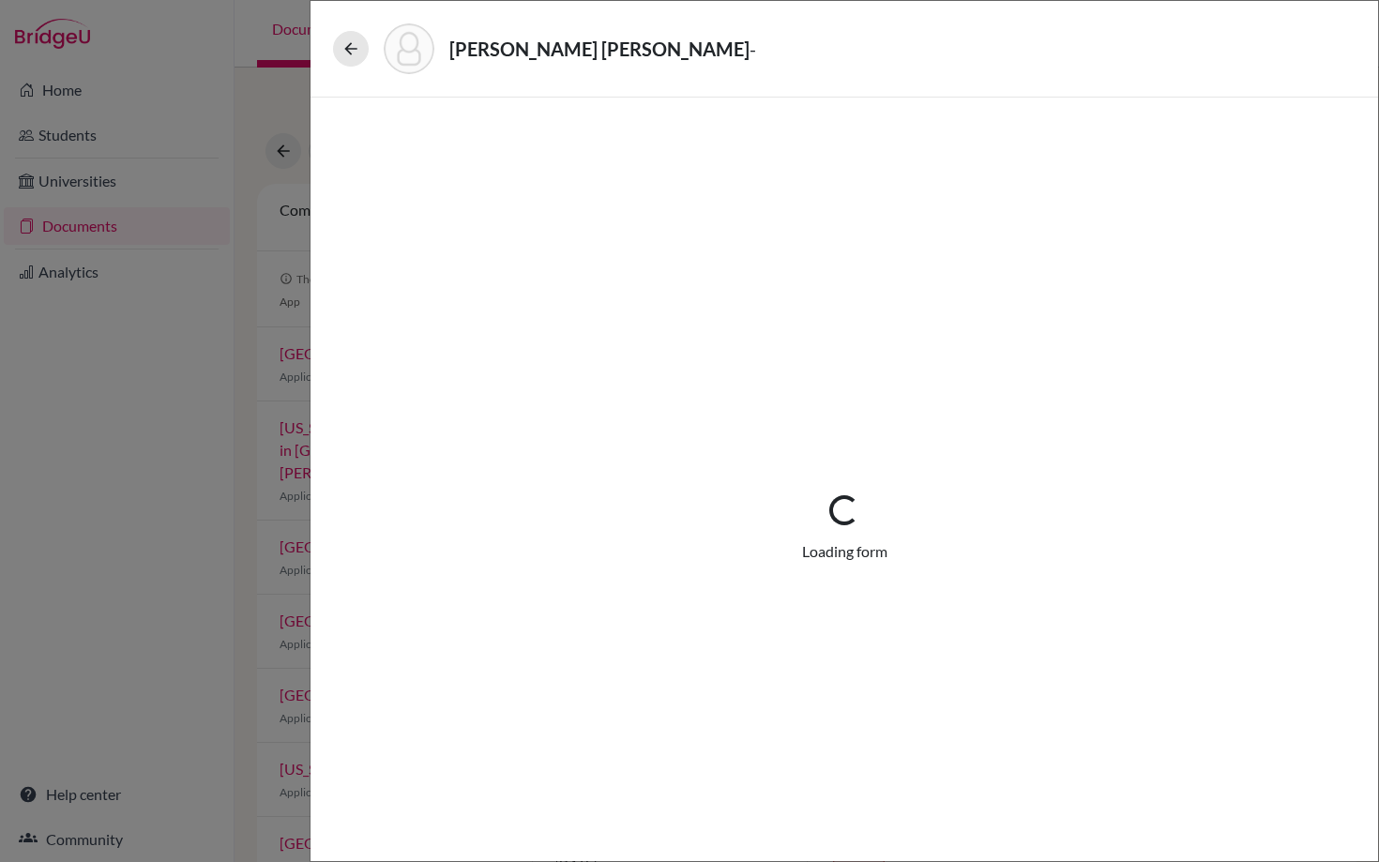
select select "1"
select select "656742"
select select "1"
select select "669289"
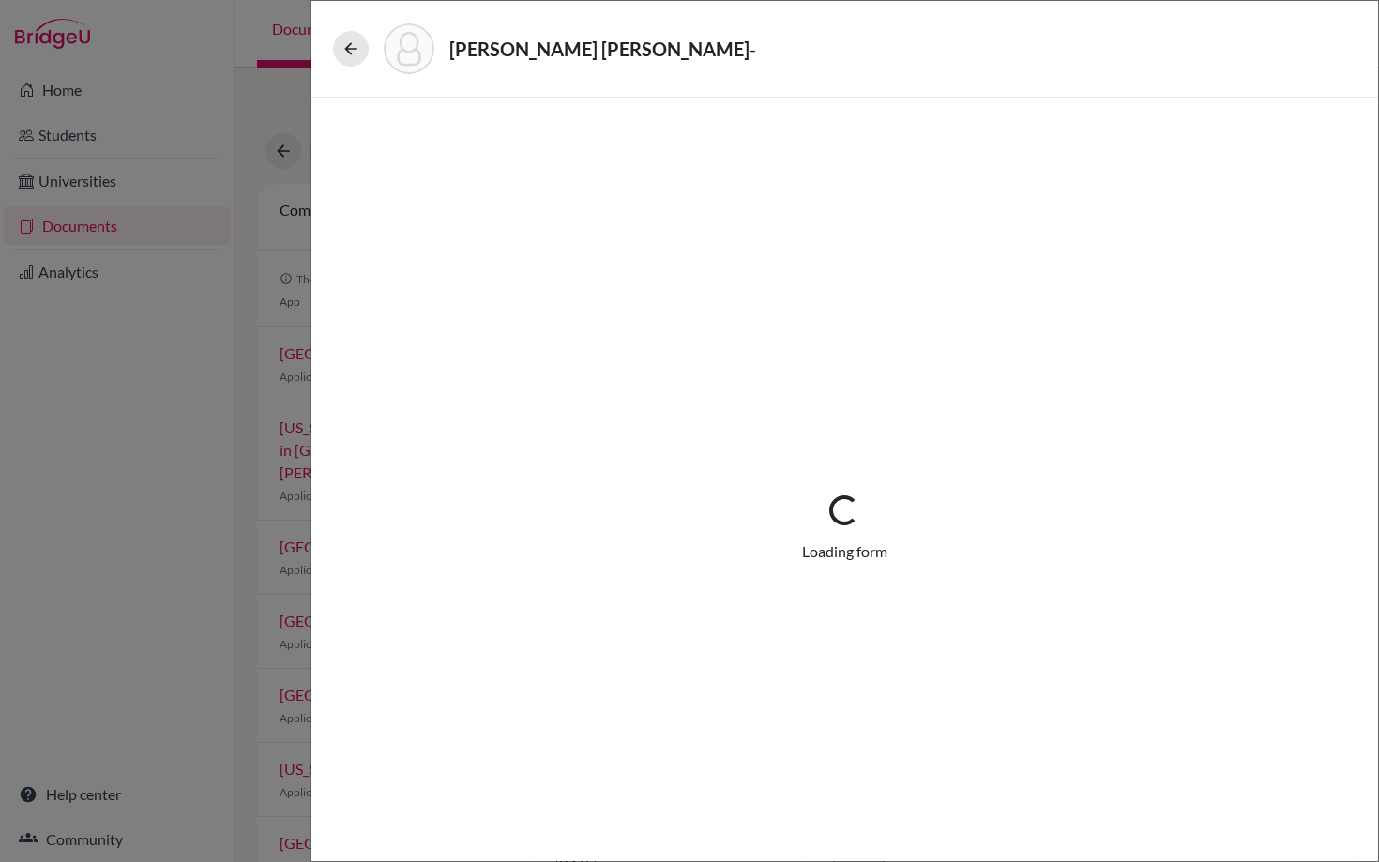
select select "0"
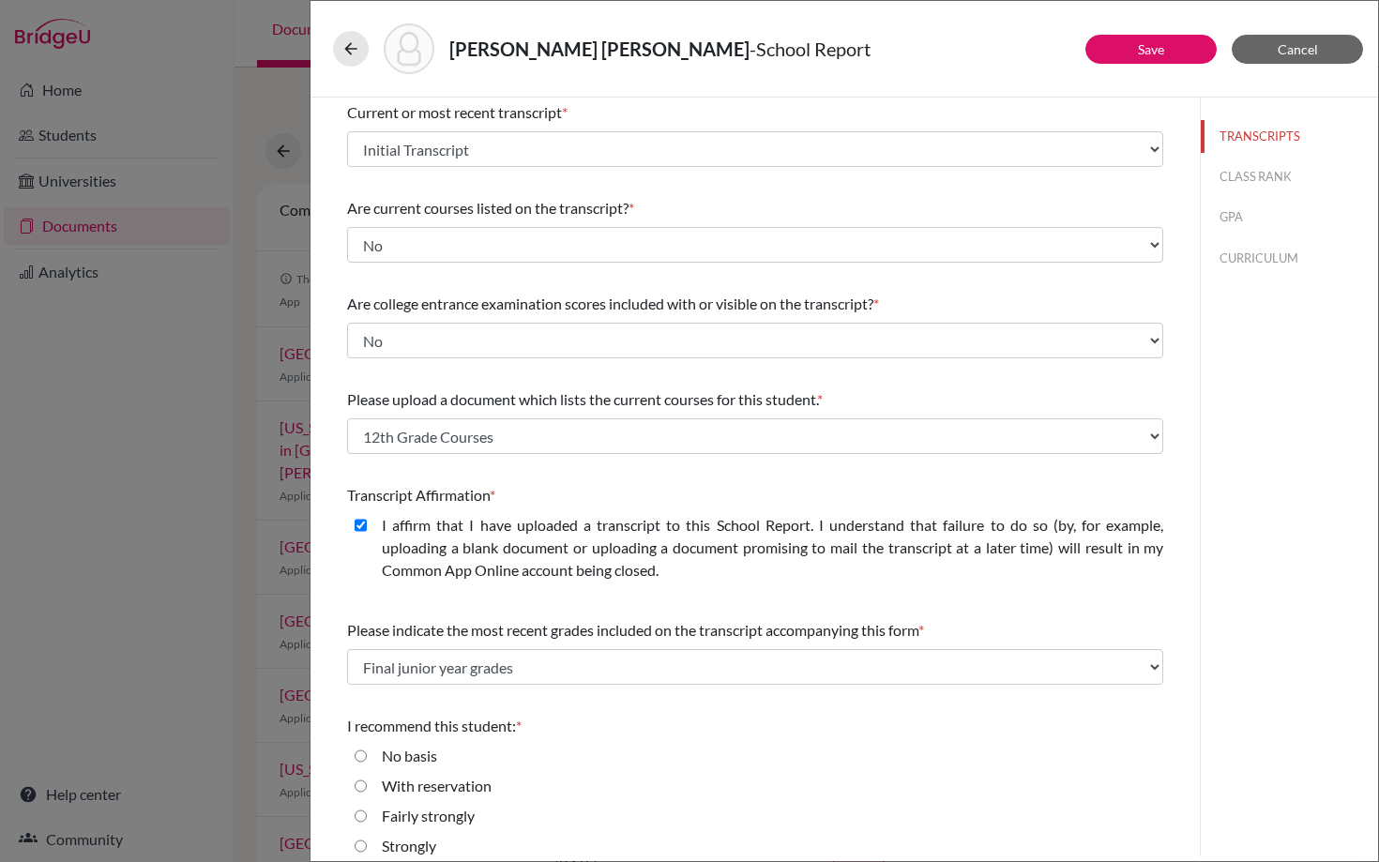
scroll to position [145, 0]
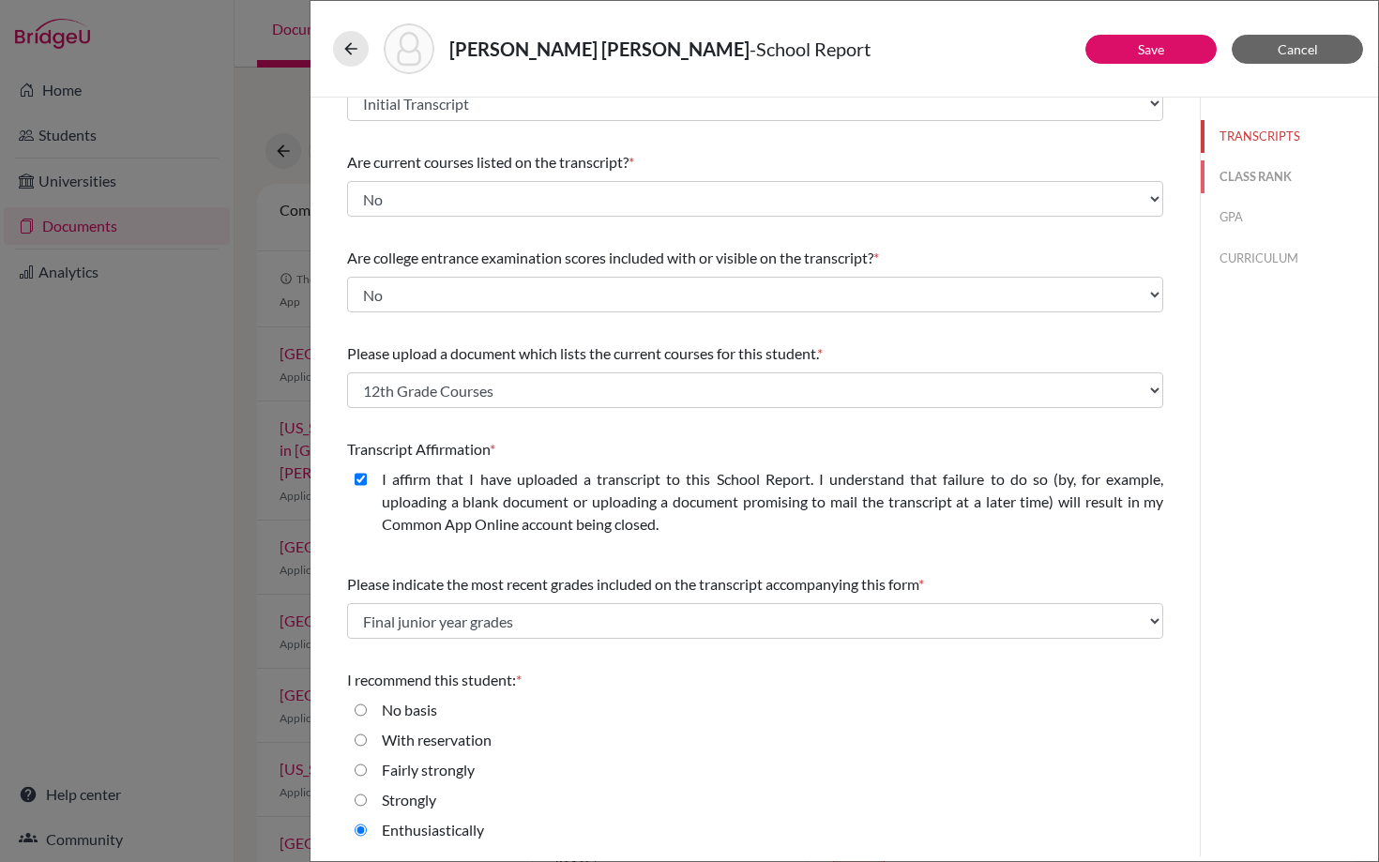
click at [1260, 171] on button "CLASS RANK" at bounding box center [1288, 176] width 177 height 33
select select "5"
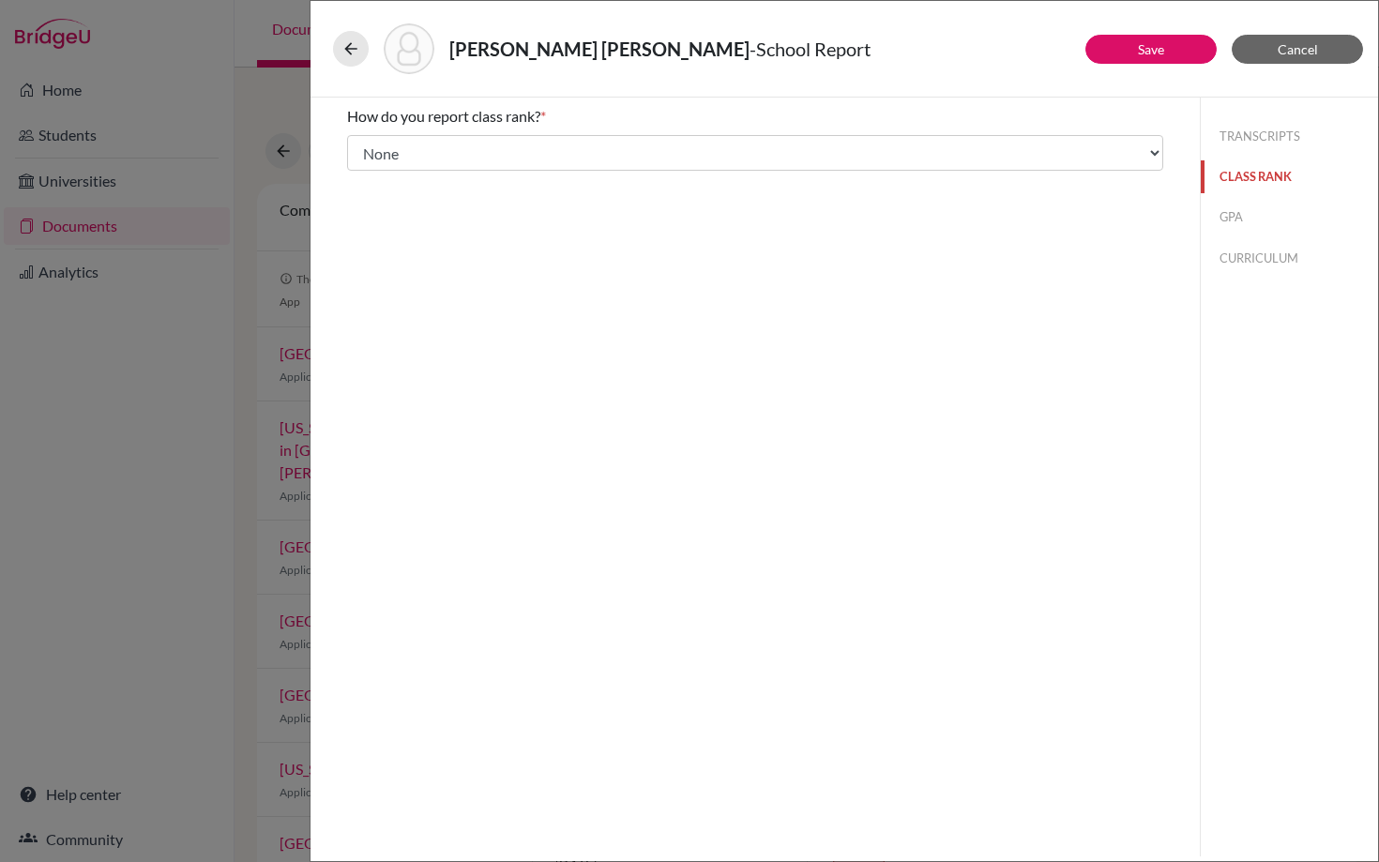
scroll to position [0, 0]
click at [1217, 210] on button "GPA" at bounding box center [1288, 217] width 177 height 33
type input "4.32"
type input "4.39"
select select "5"
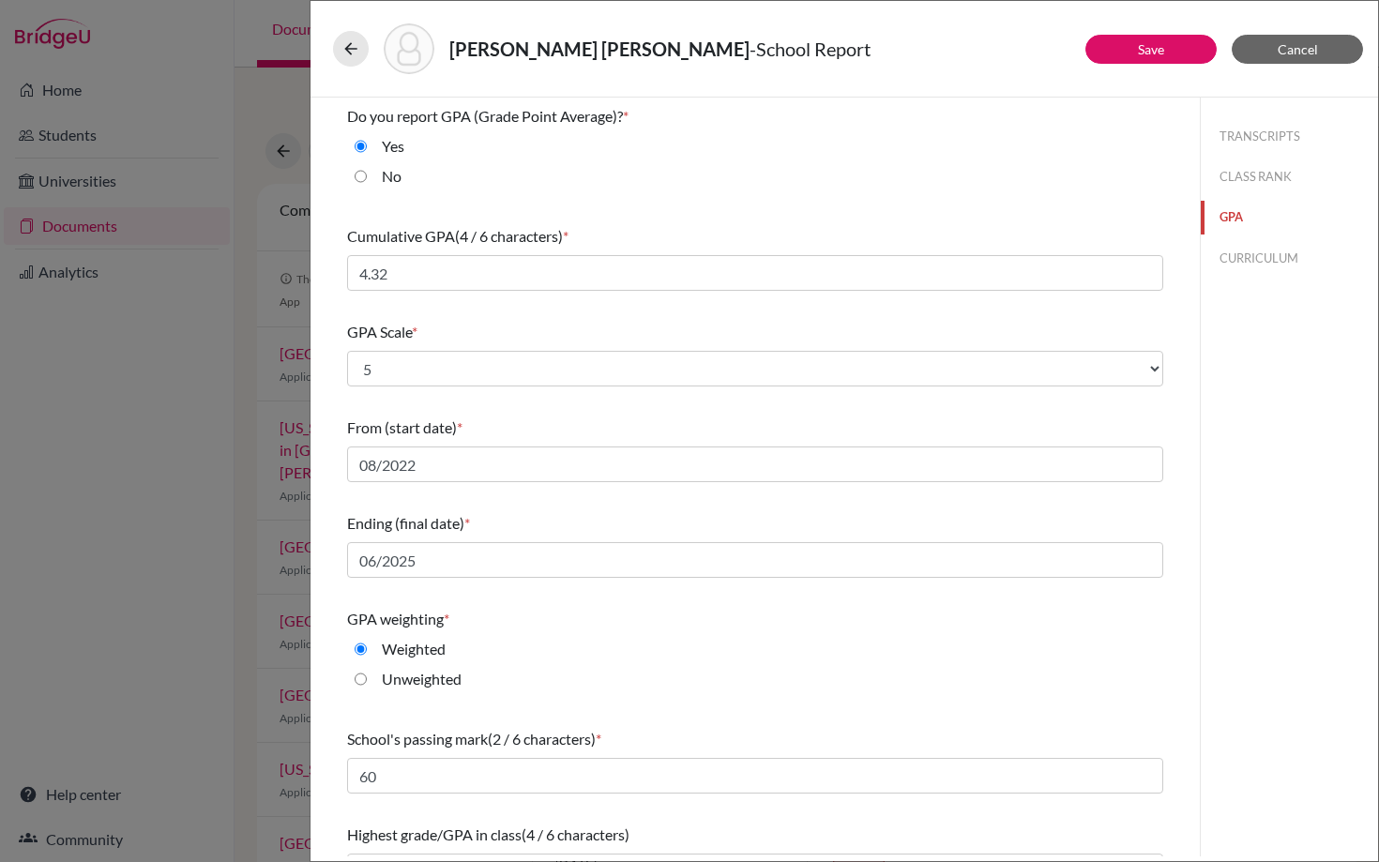
scroll to position [40, 0]
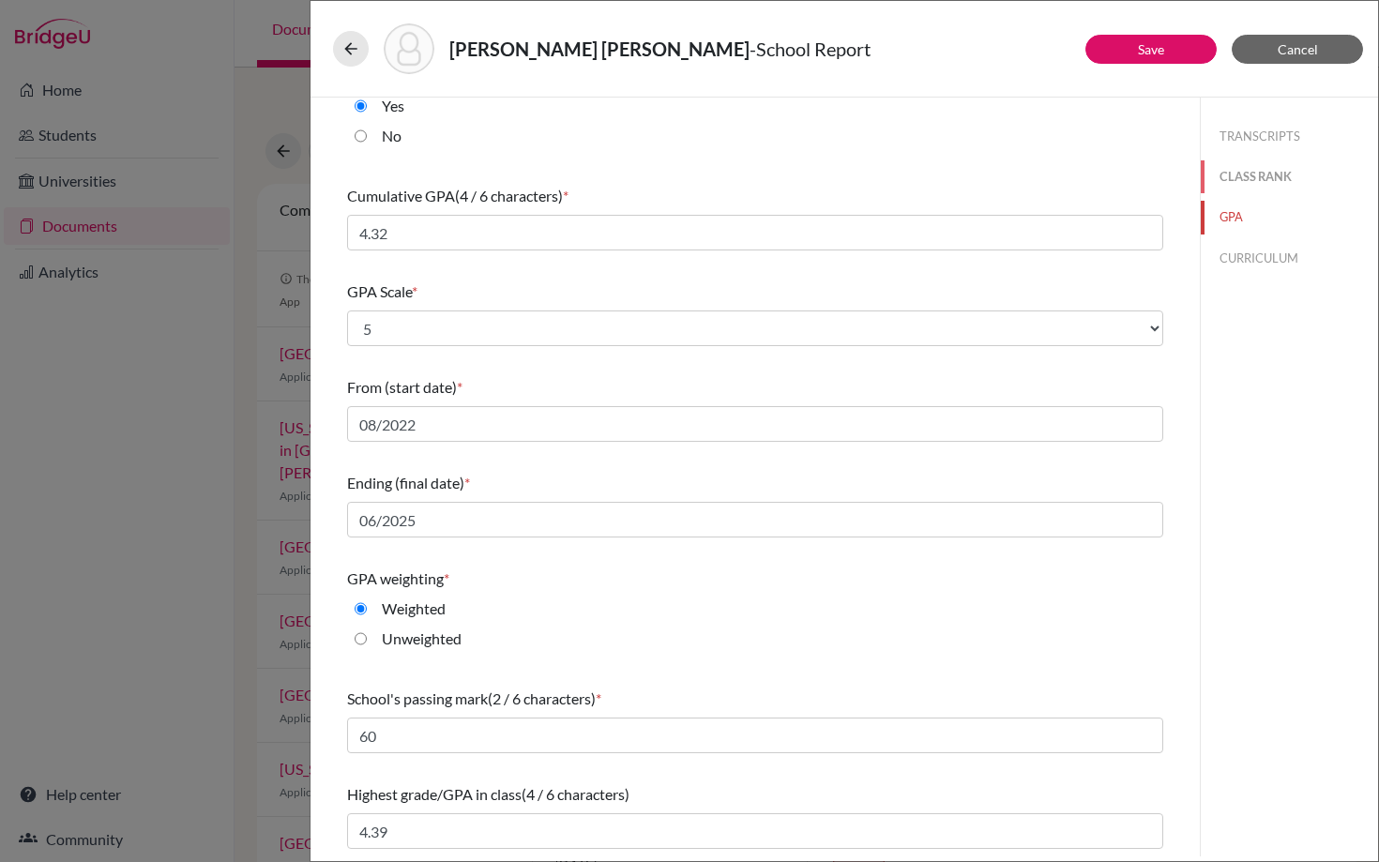
click at [1231, 177] on button "CLASS RANK" at bounding box center [1288, 176] width 177 height 33
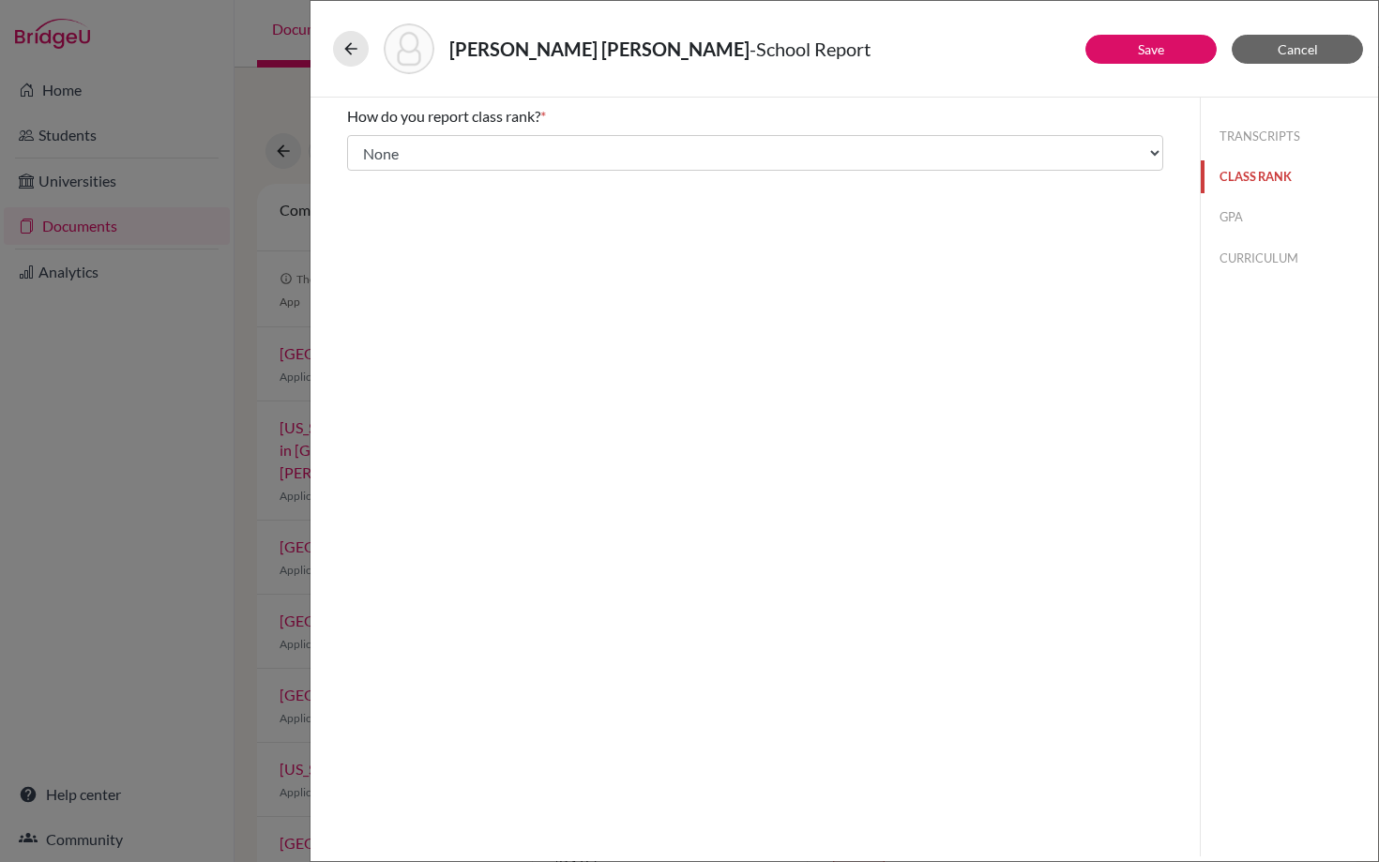
scroll to position [0, 0]
click at [1237, 137] on button "TRANSCRIPTS" at bounding box center [1288, 136] width 177 height 33
select select "1"
select select "0"
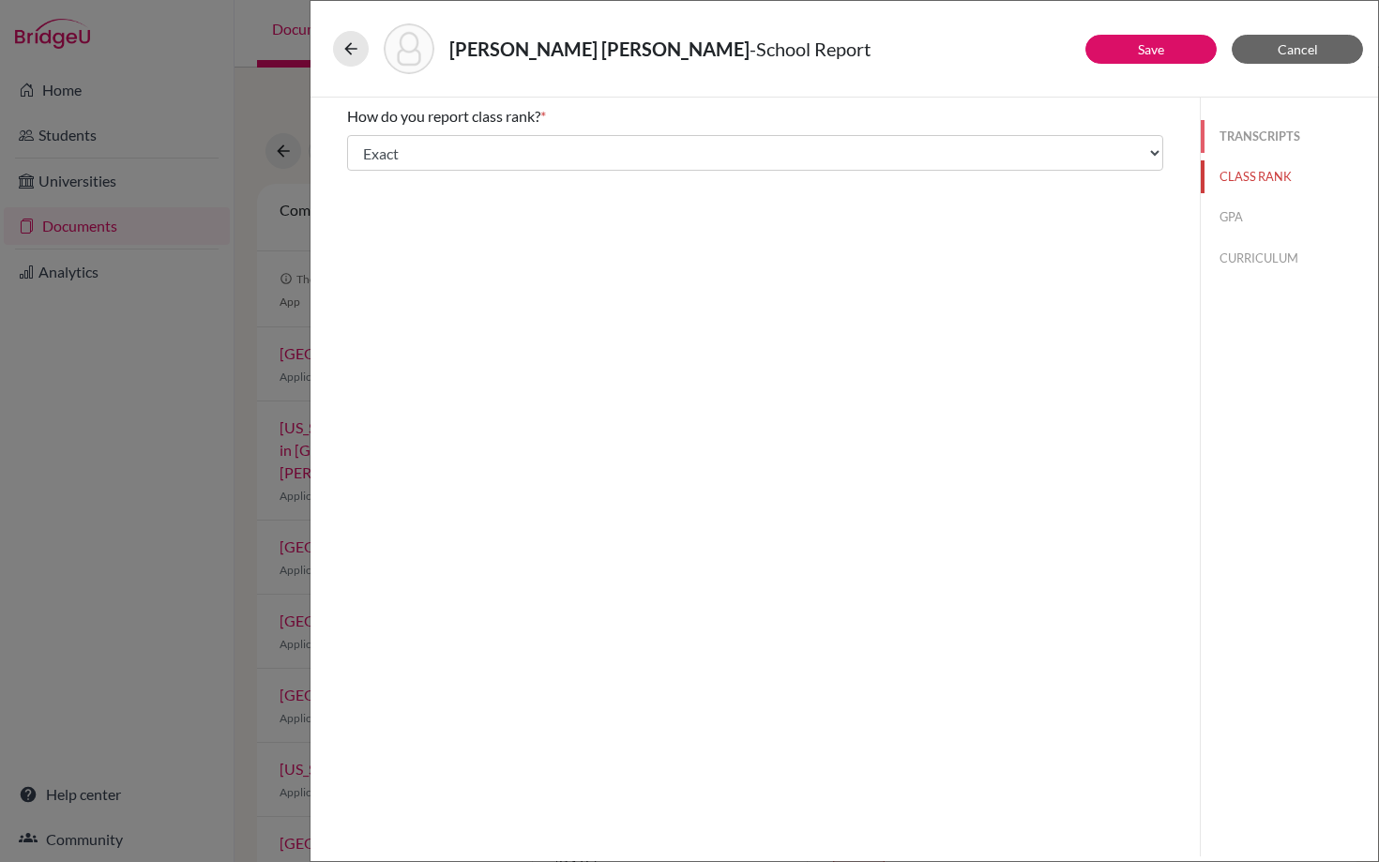
select select "656742"
select select "1"
select select "669289"
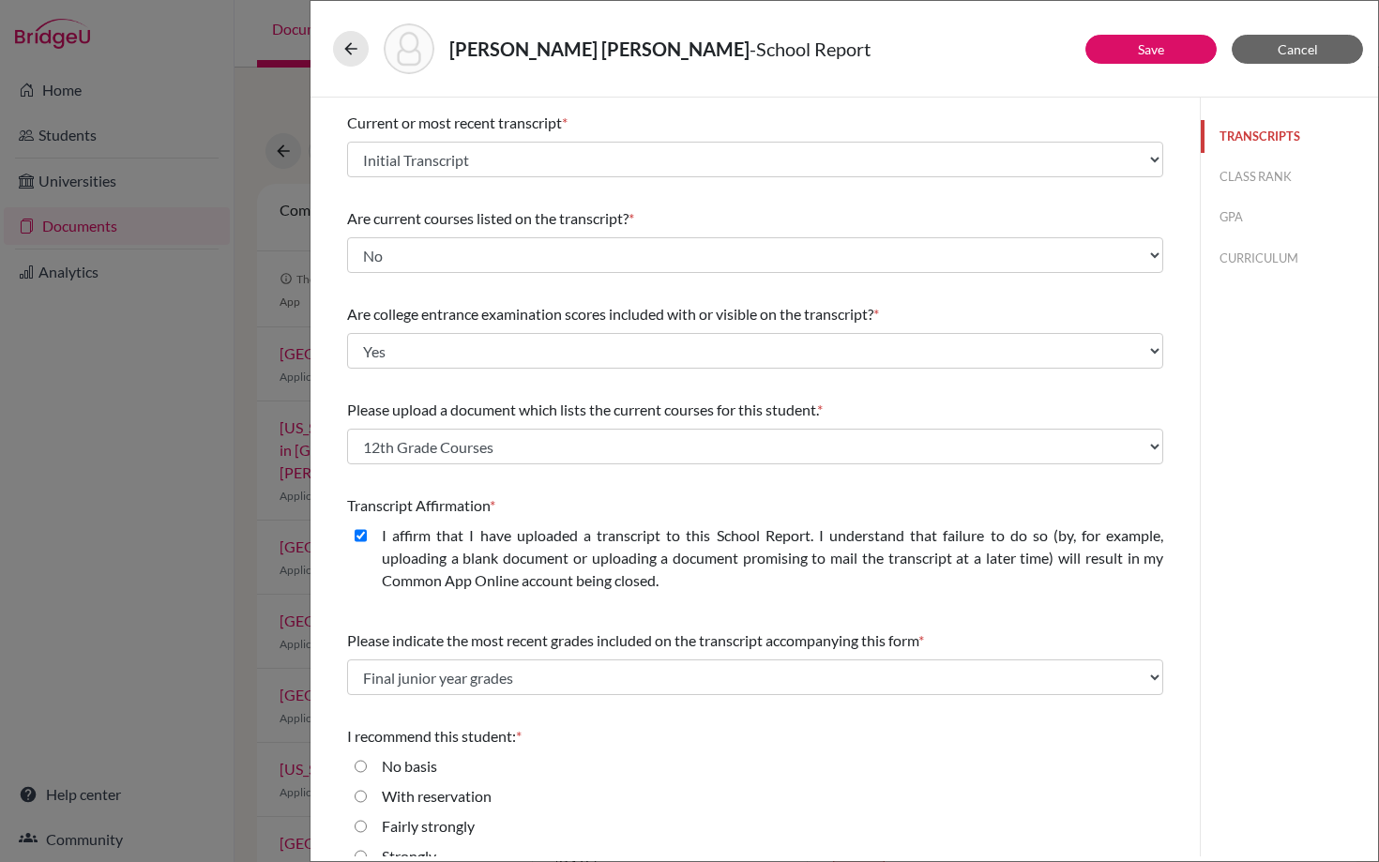
scroll to position [145, 0]
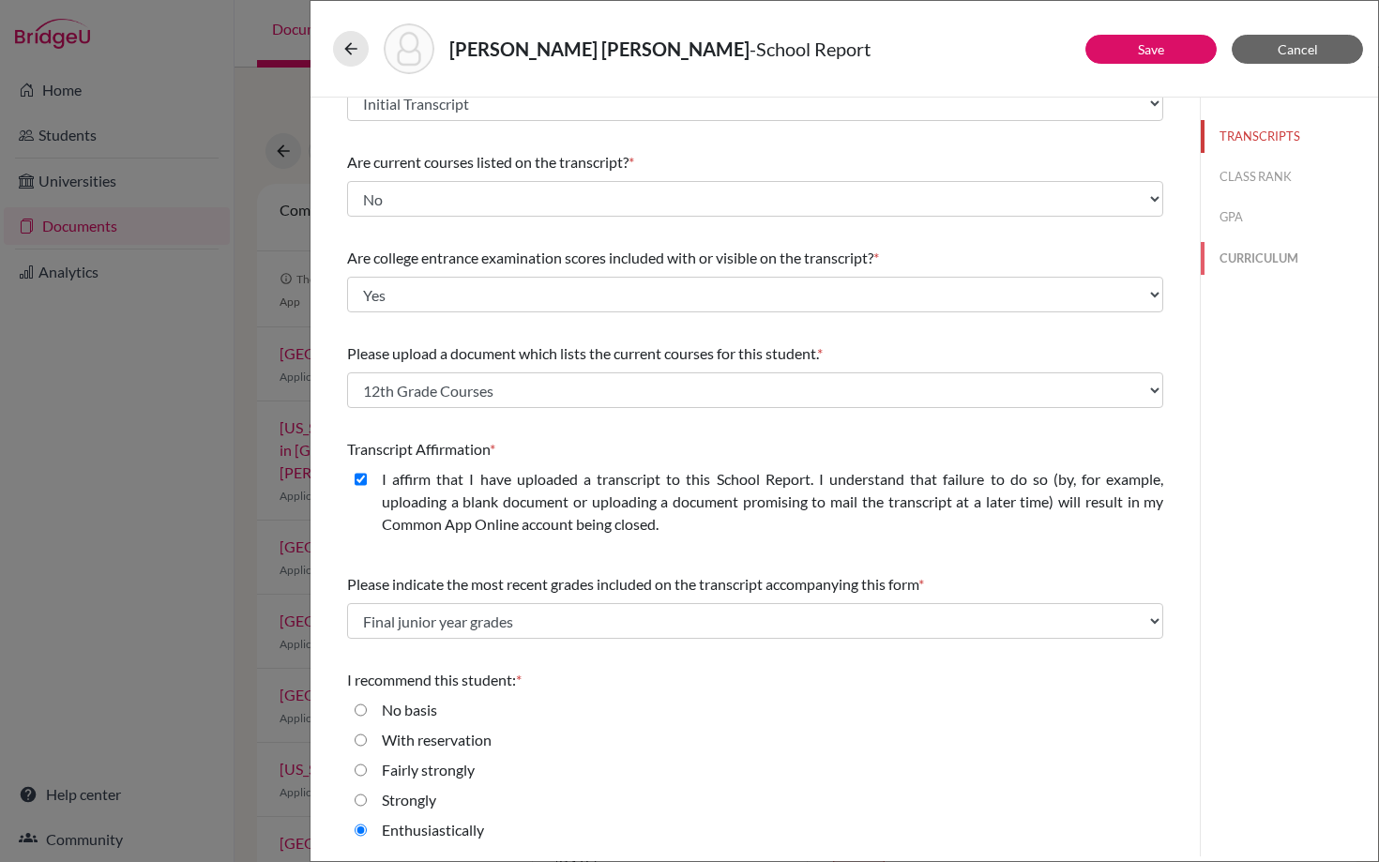
click at [1246, 253] on button "CURRICULUM" at bounding box center [1288, 258] width 177 height 33
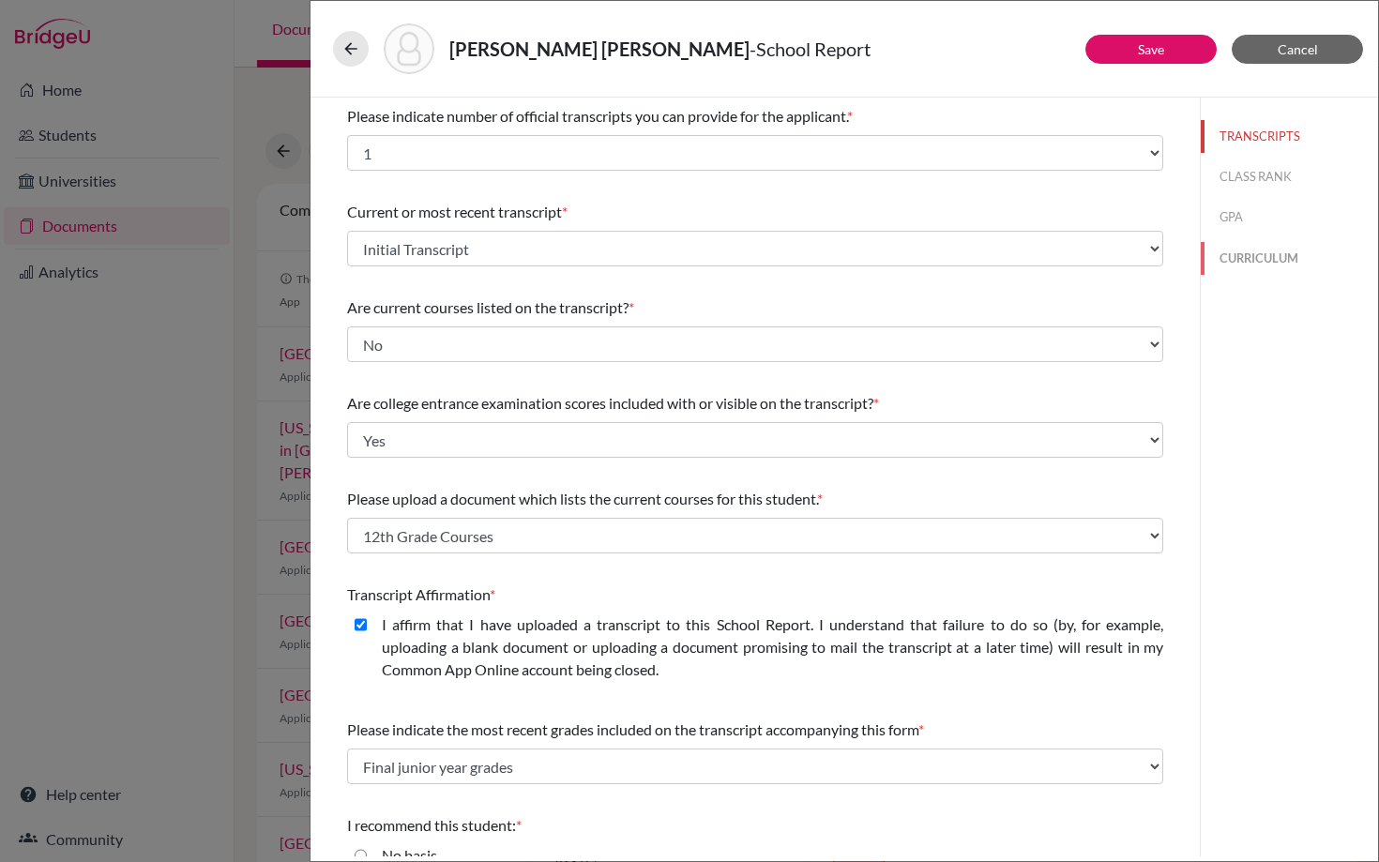
select select "4"
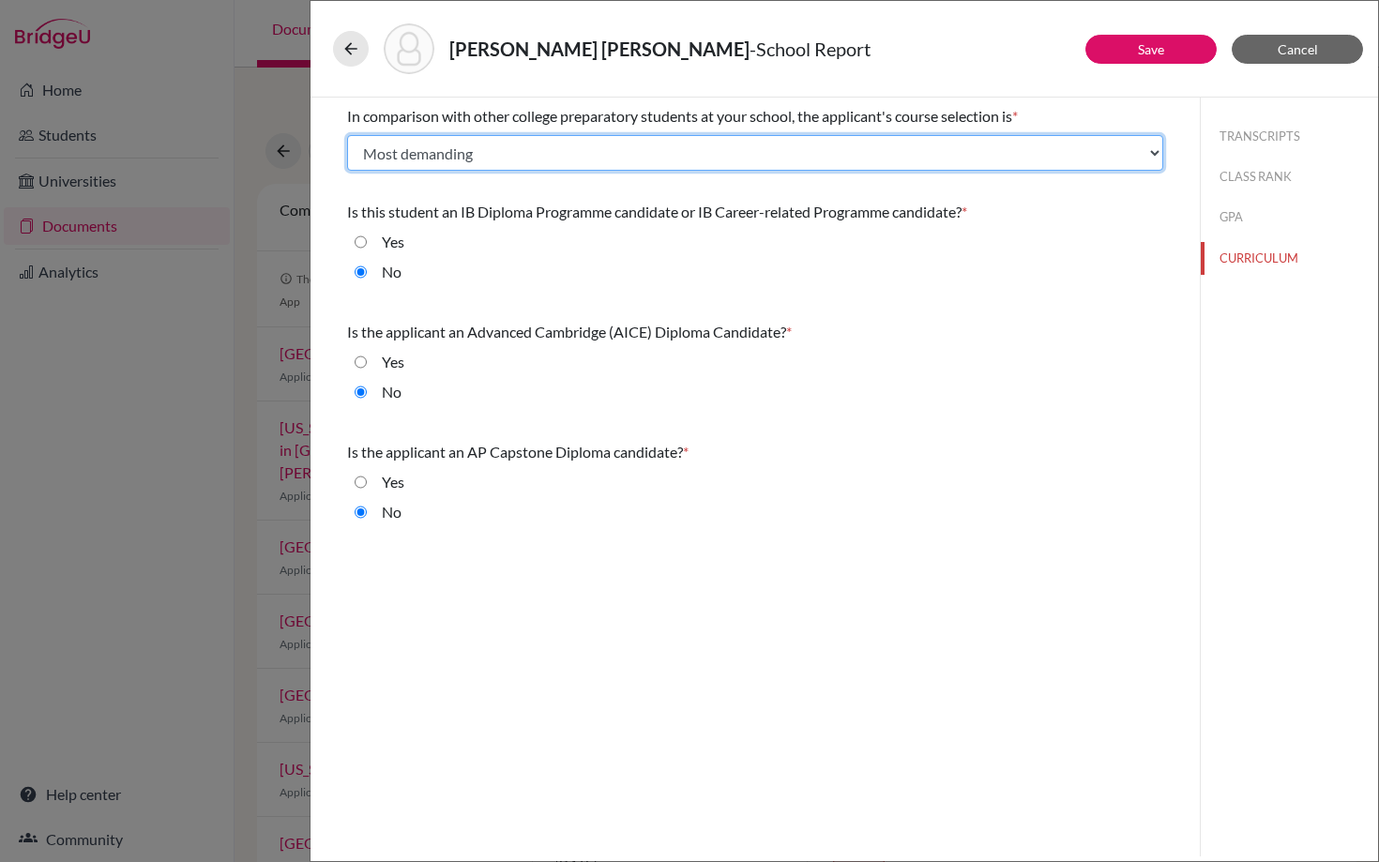
click at [723, 163] on select "Select... Less than demanding Average [PERSON_NAME] Very demanding Most demandi…" at bounding box center [755, 153] width 816 height 36
click at [347, 135] on select "Select... Less than demanding Average [PERSON_NAME] Very demanding Most demandi…" at bounding box center [755, 153] width 816 height 36
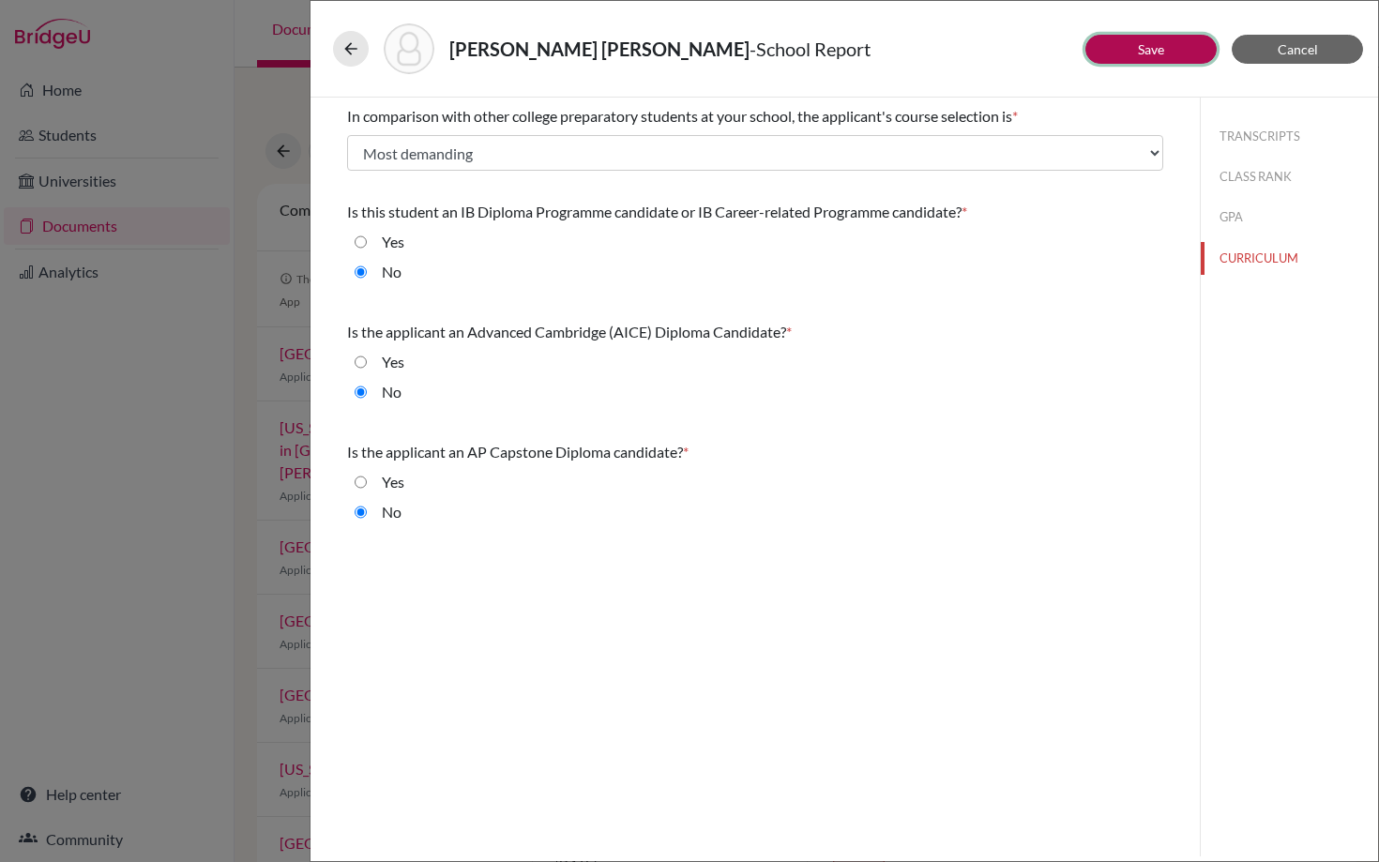
click at [1153, 55] on link "Save" at bounding box center [1151, 49] width 26 height 16
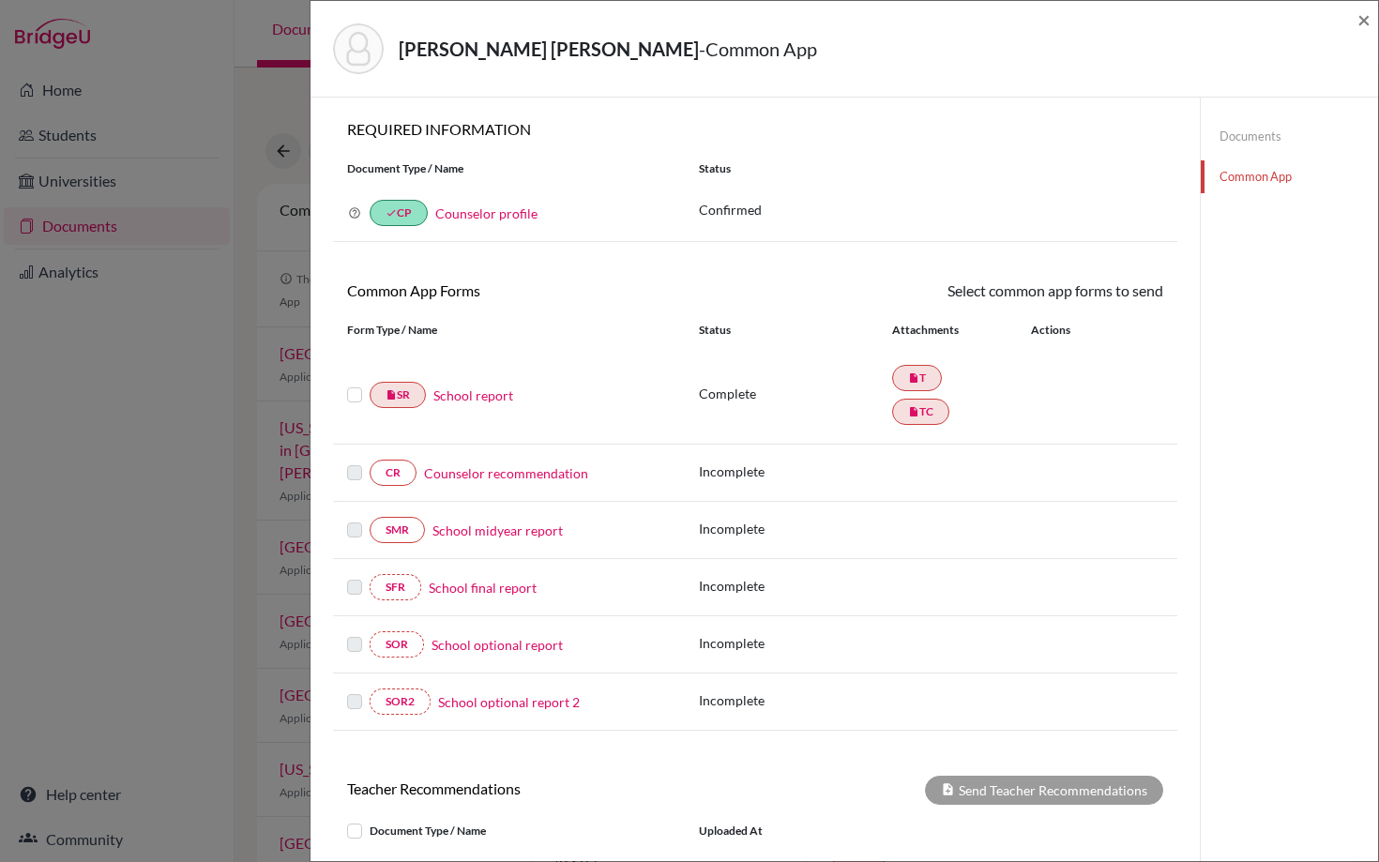
click at [350, 384] on label at bounding box center [354, 384] width 15 height 0
click at [0, 0] on input "checkbox" at bounding box center [0, 0] width 0 height 0
click at [1132, 290] on link "Send" at bounding box center [1124, 293] width 78 height 29
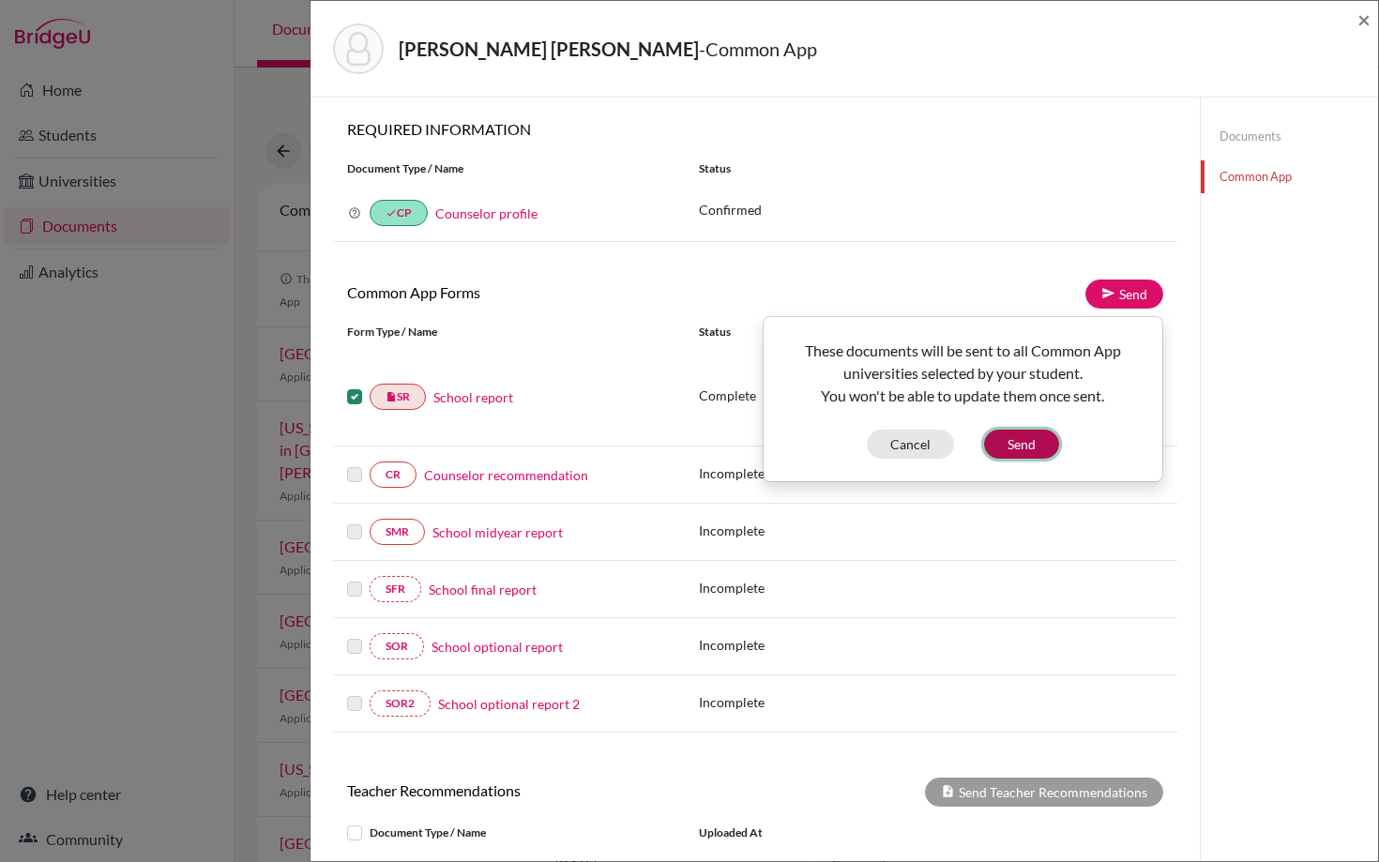
click at [1006, 445] on button "Send" at bounding box center [1021, 444] width 75 height 29
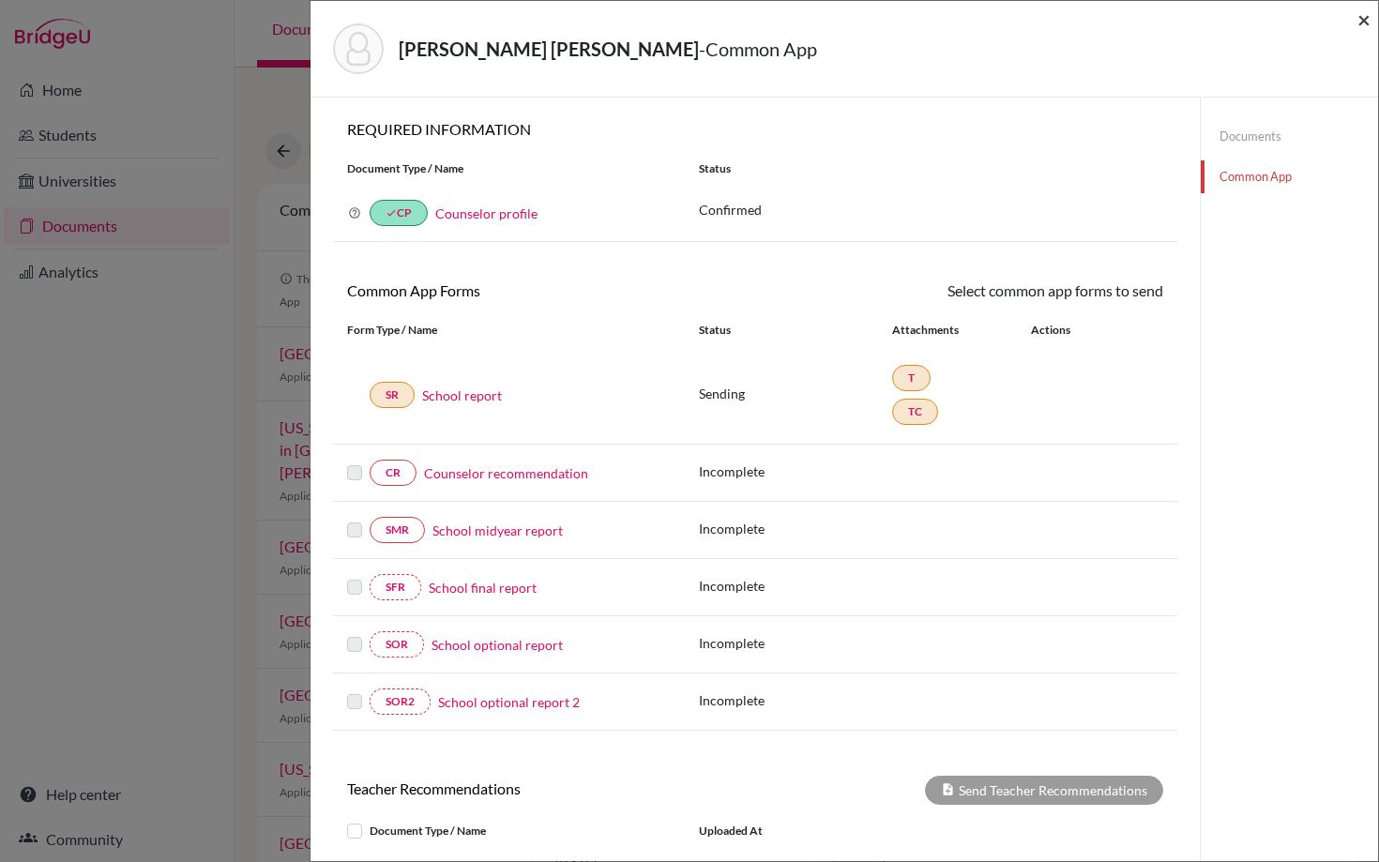
click at [1360, 21] on span "×" at bounding box center [1363, 19] width 13 height 27
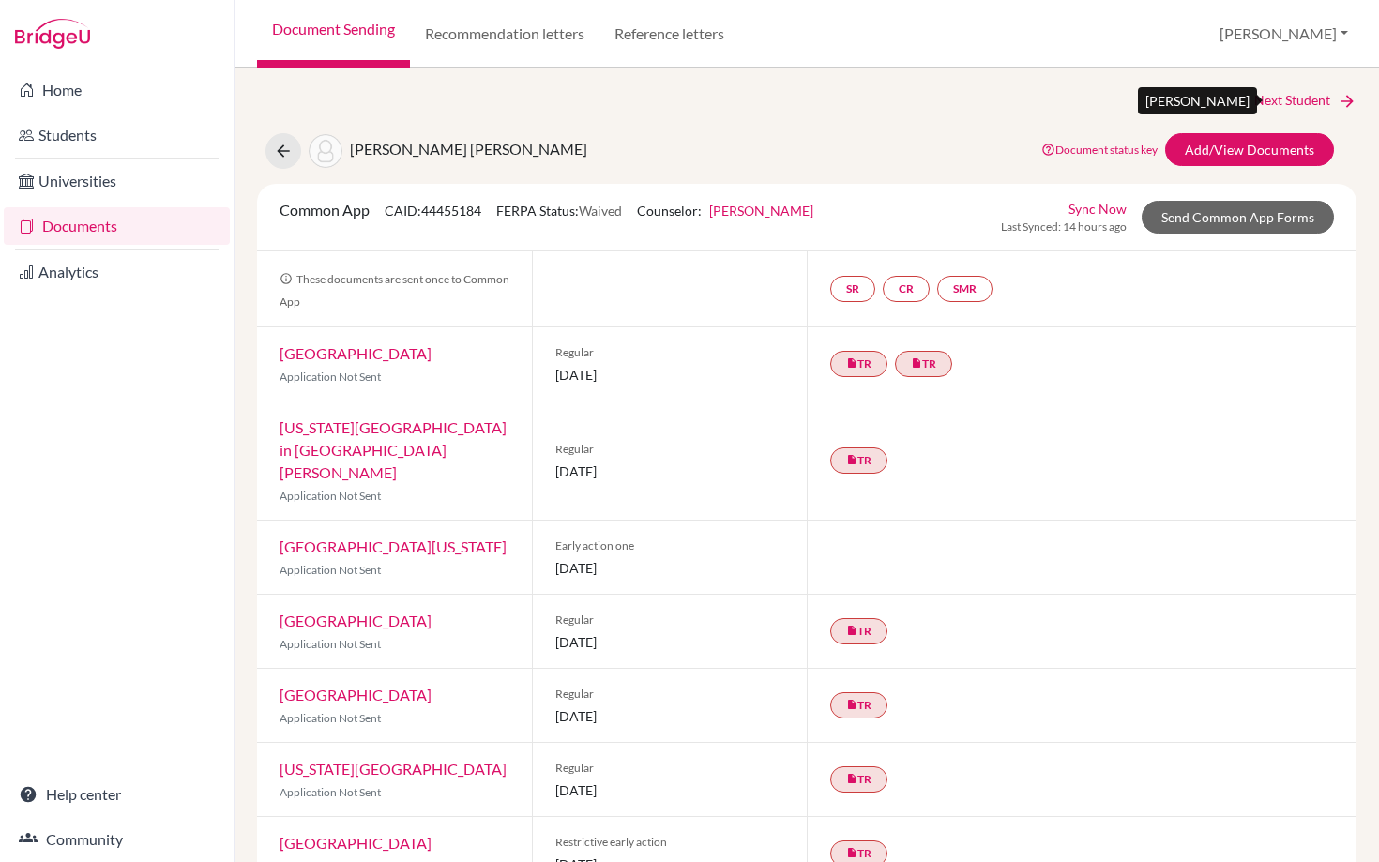
click at [1293, 102] on link "Next Student" at bounding box center [1305, 100] width 102 height 21
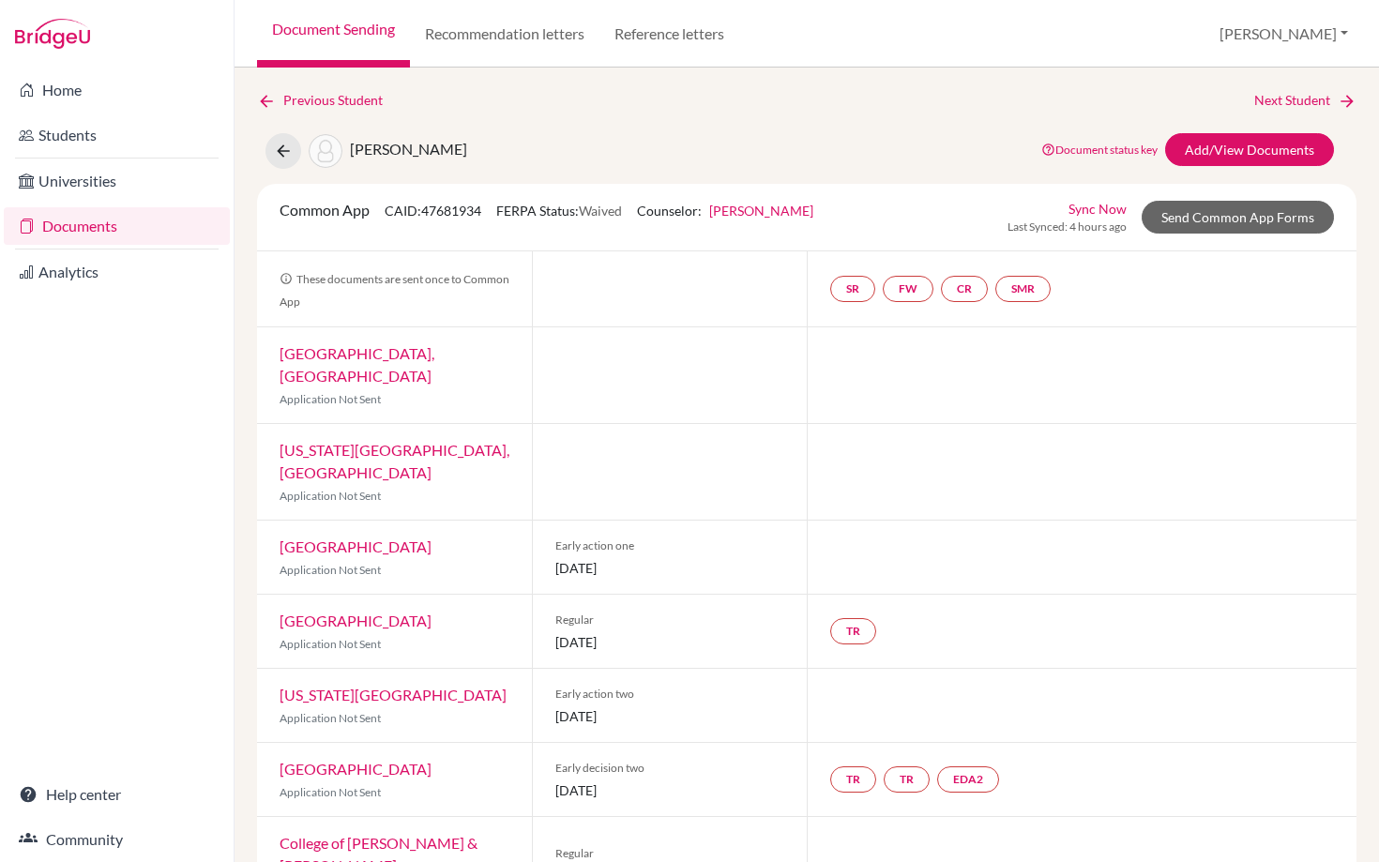
scroll to position [5, 0]
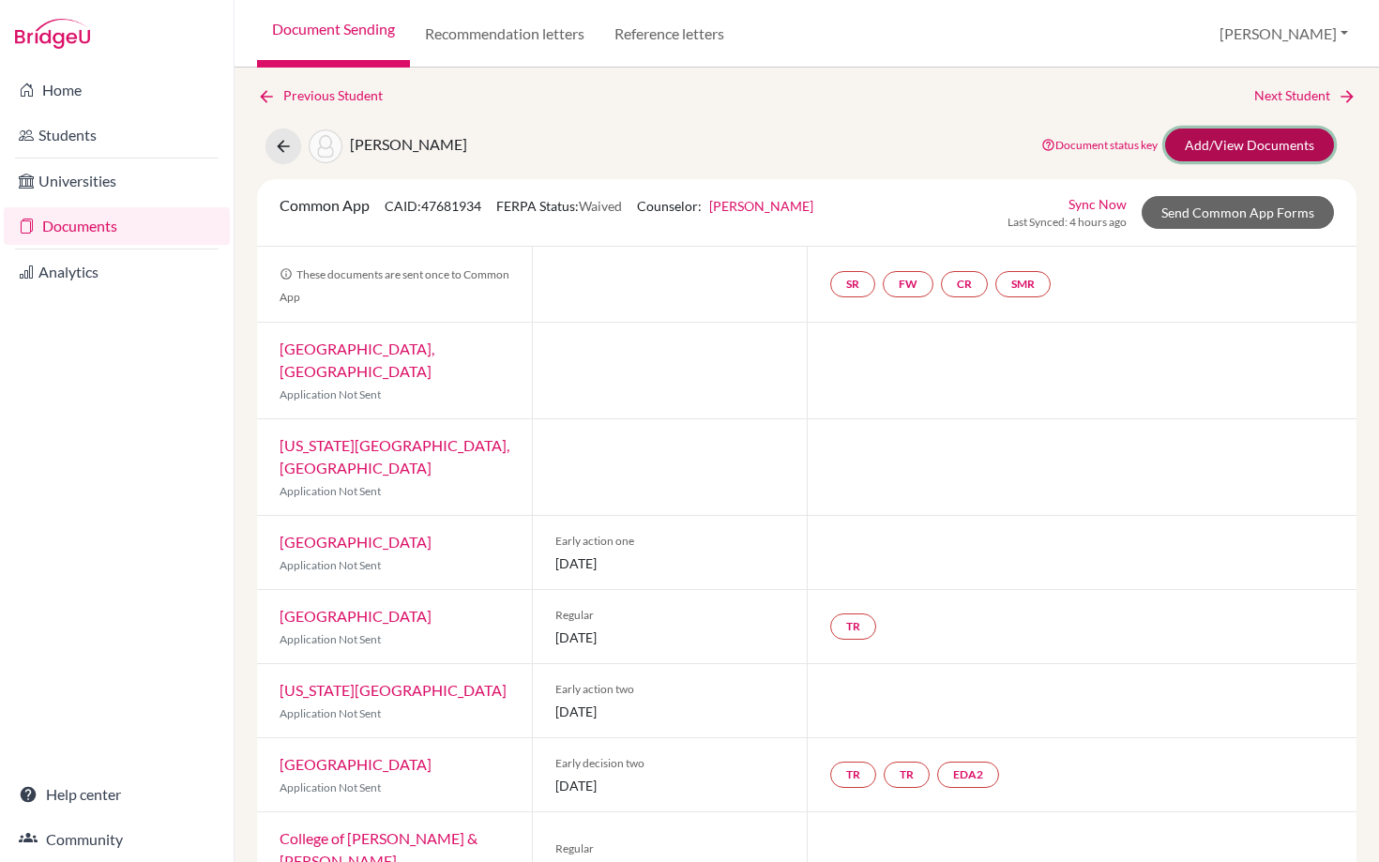
click at [1234, 147] on link "Add/View Documents" at bounding box center [1249, 144] width 169 height 33
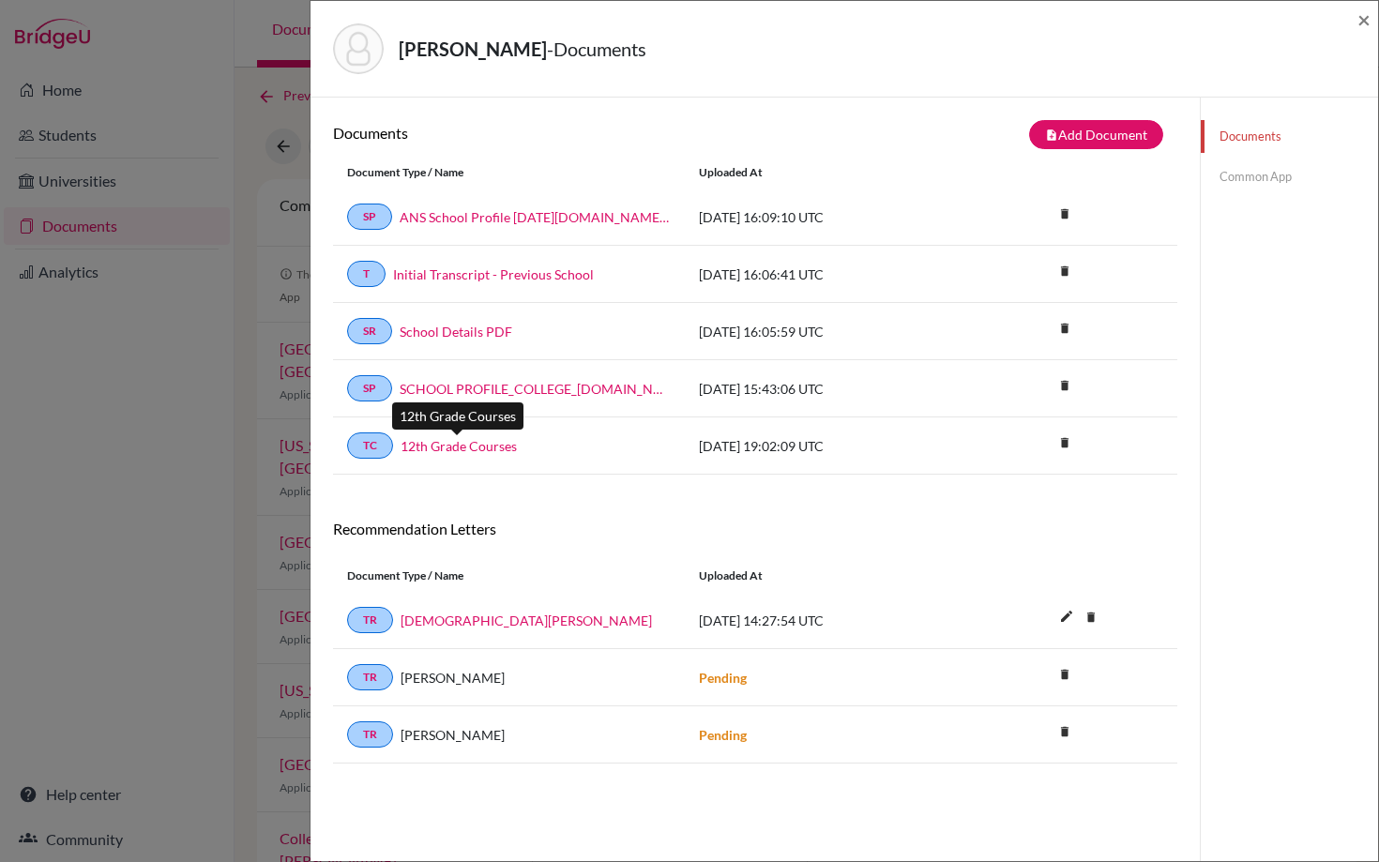
click at [468, 445] on link "12th Grade Courses" at bounding box center [458, 446] width 116 height 20
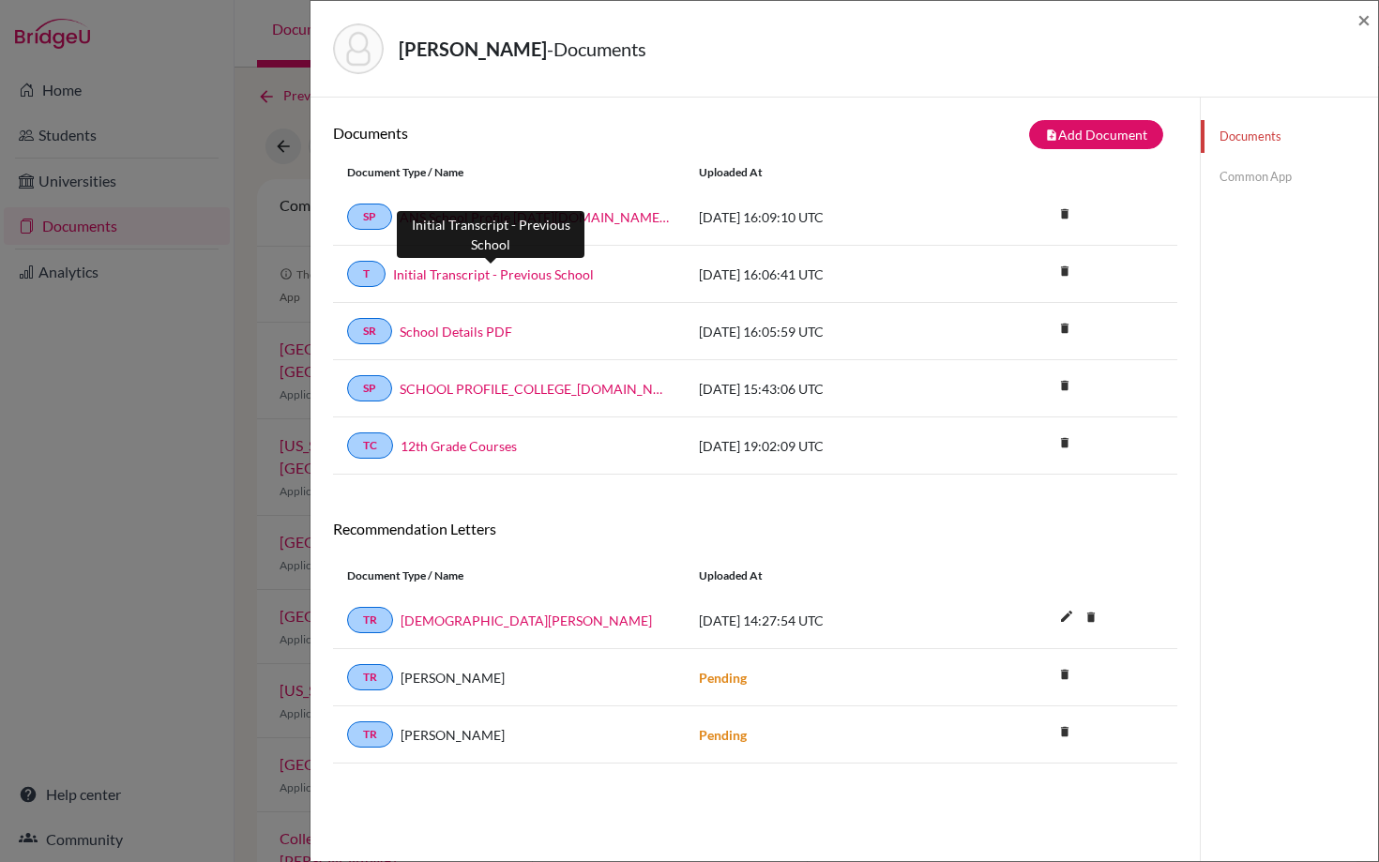
click at [435, 271] on link "Initial Transcript - Previous School" at bounding box center [493, 274] width 201 height 20
click at [490, 219] on link "ANS School Profile [DATE][DOMAIN_NAME][DATE]_wide" at bounding box center [535, 217] width 271 height 20
click at [1365, 18] on span "×" at bounding box center [1363, 19] width 13 height 27
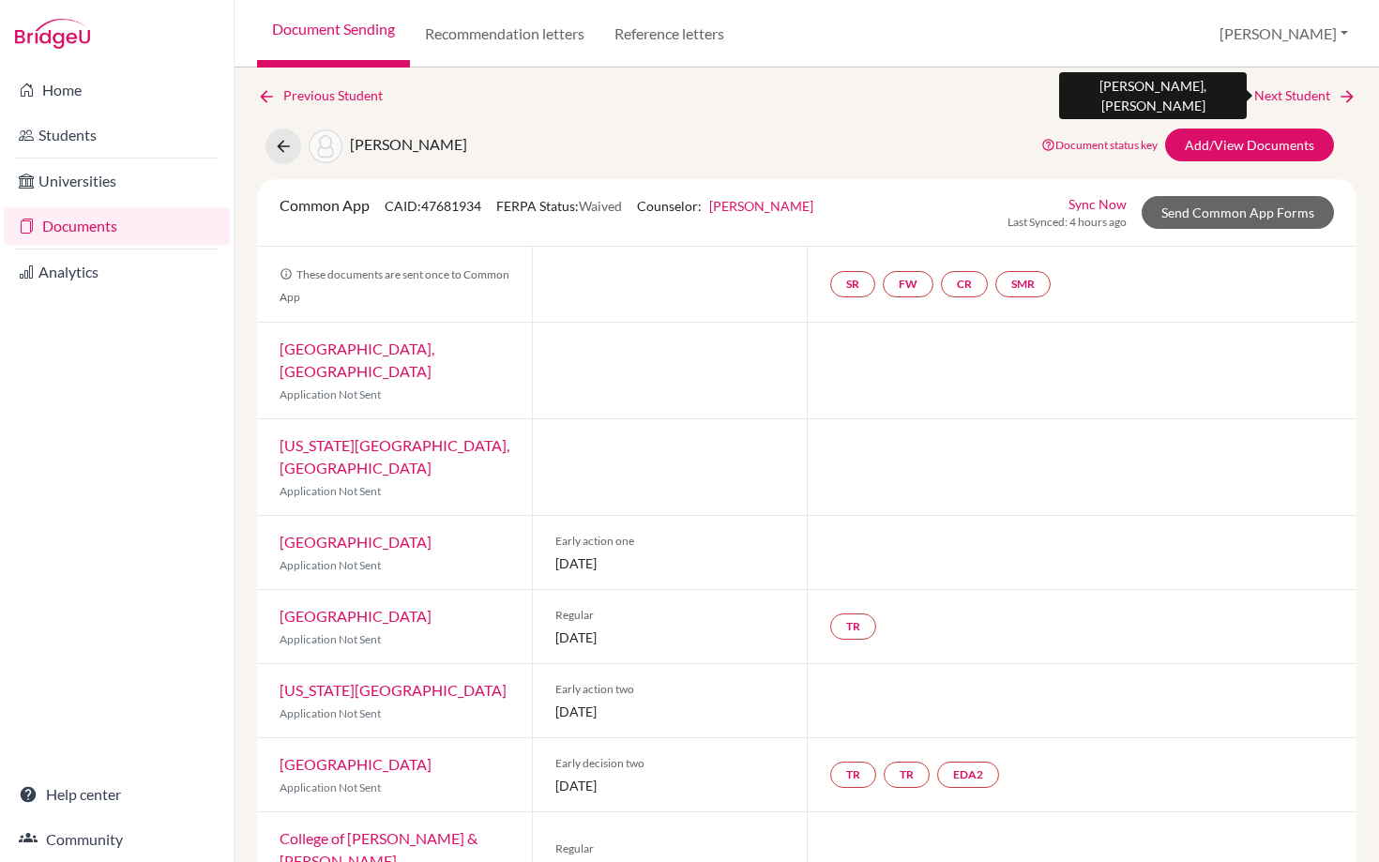
click at [1278, 93] on link "Next Student" at bounding box center [1305, 95] width 102 height 21
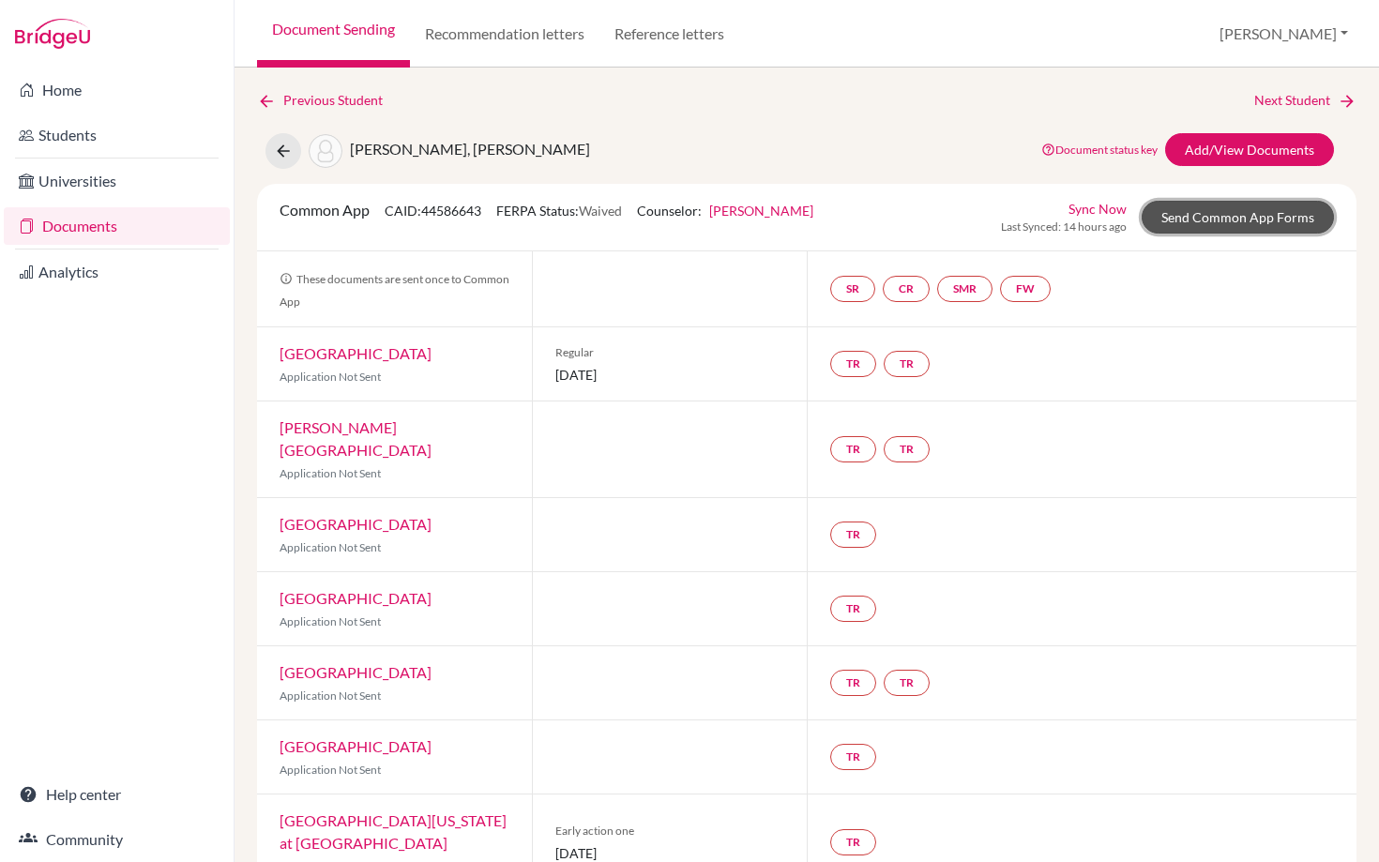
click at [1205, 209] on link "Send Common App Forms" at bounding box center [1237, 217] width 192 height 33
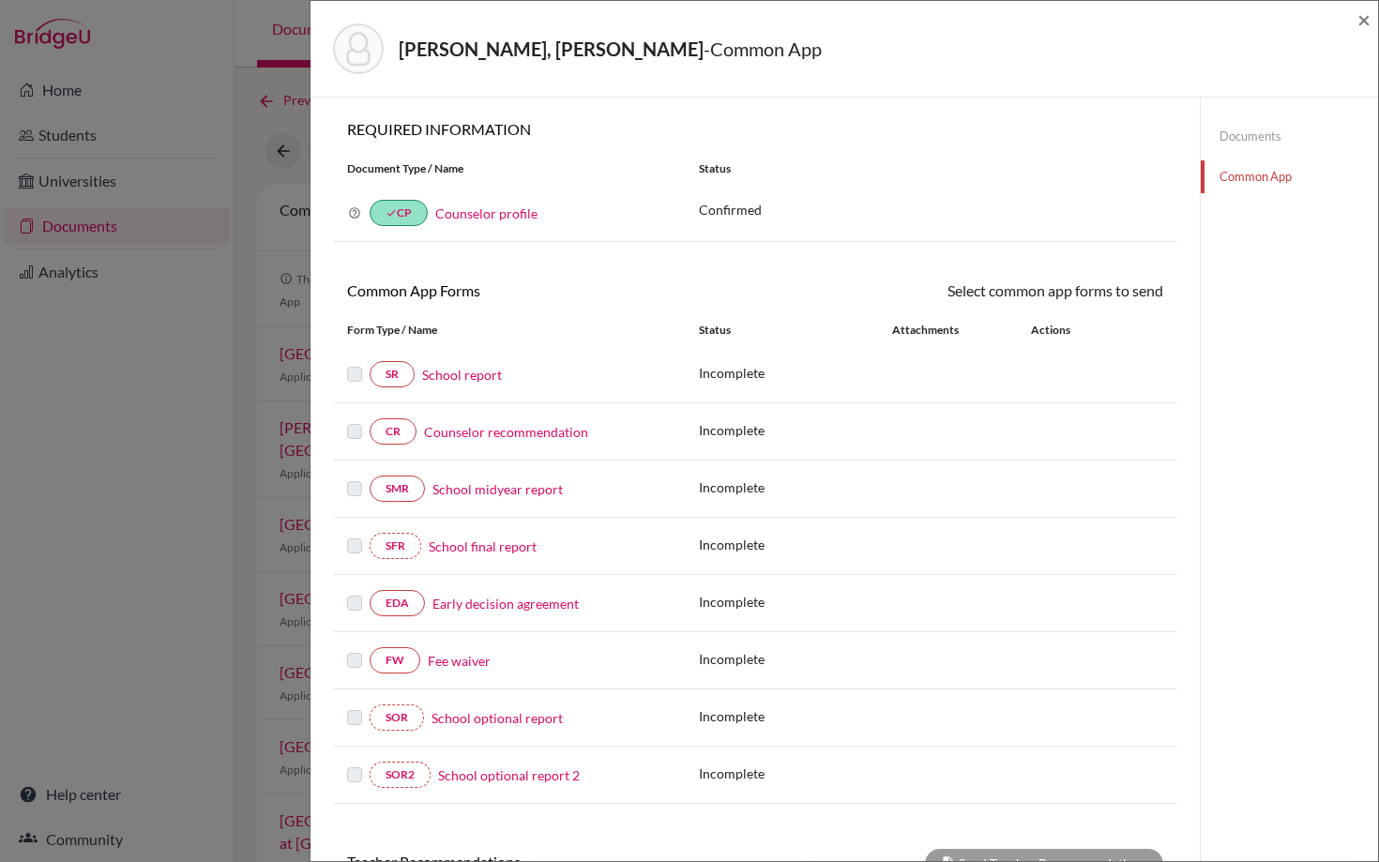
click at [453, 378] on link "School report" at bounding box center [462, 375] width 80 height 20
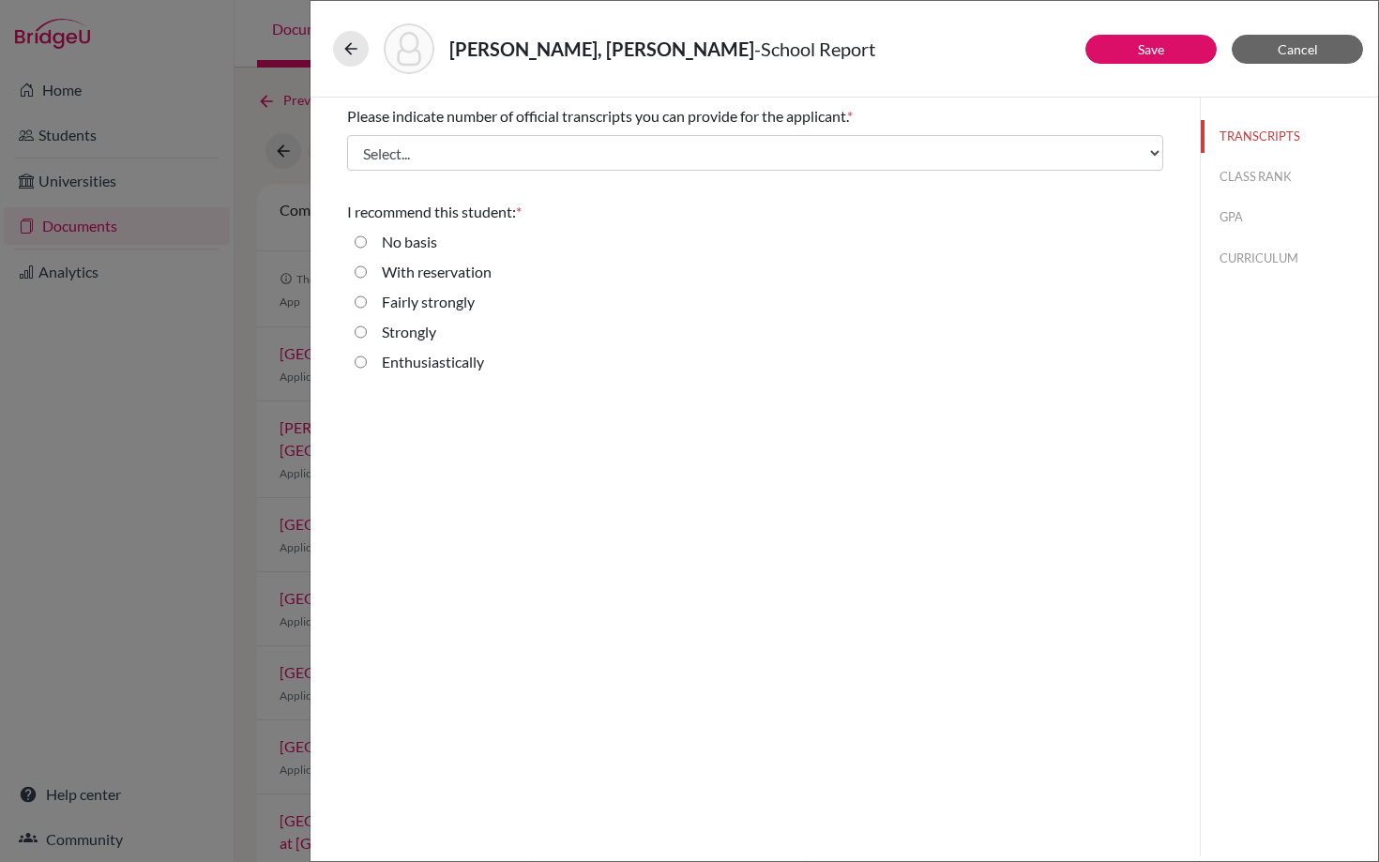
click at [165, 477] on div "[PERSON_NAME], [PERSON_NAME] - School Report Save Cancel Please indicate number…" at bounding box center [689, 431] width 1379 height 862
click at [1300, 60] on button "Cancel" at bounding box center [1296, 49] width 131 height 29
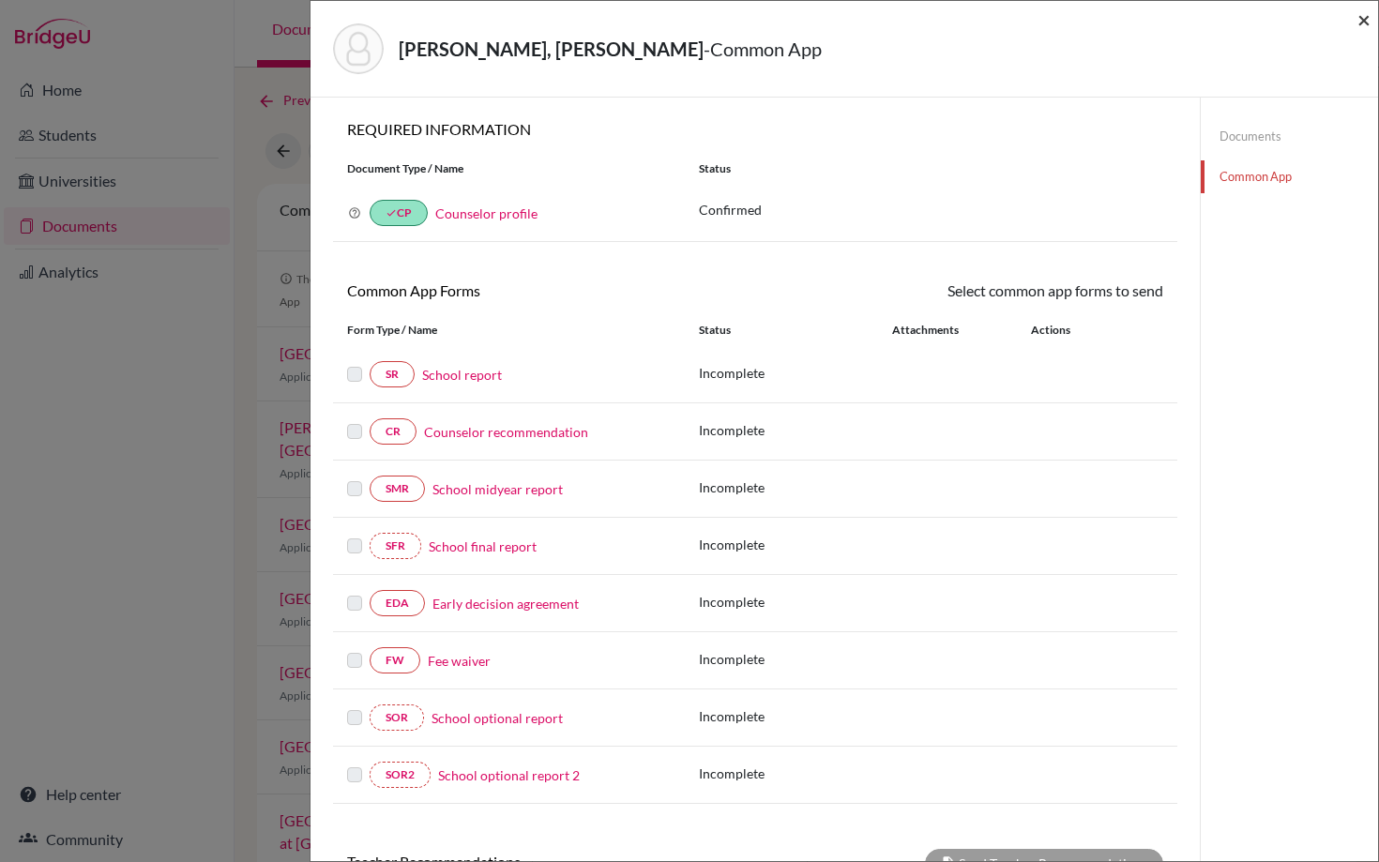
click at [1364, 23] on span "×" at bounding box center [1363, 19] width 13 height 27
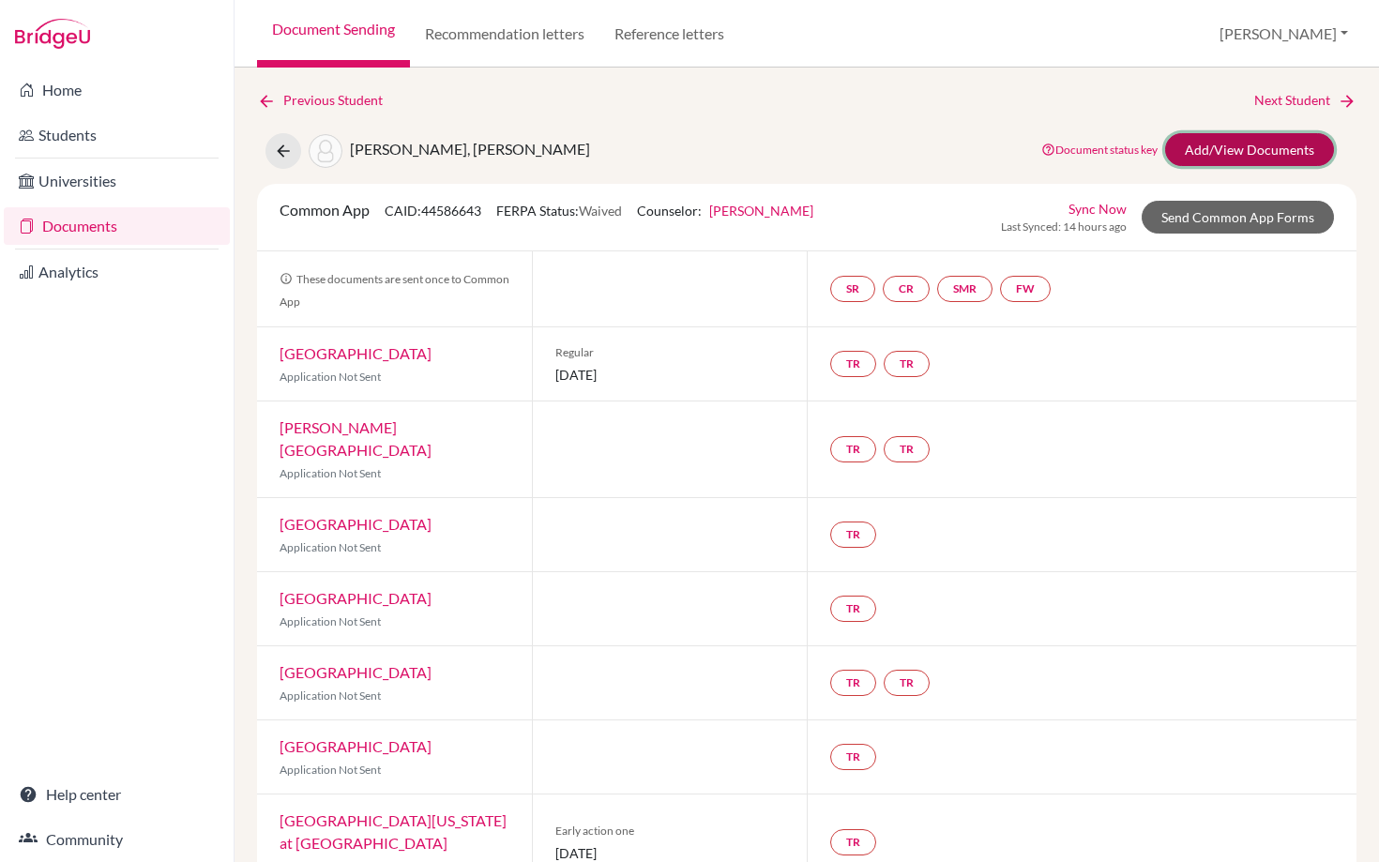
click at [1231, 159] on link "Add/View Documents" at bounding box center [1249, 149] width 169 height 33
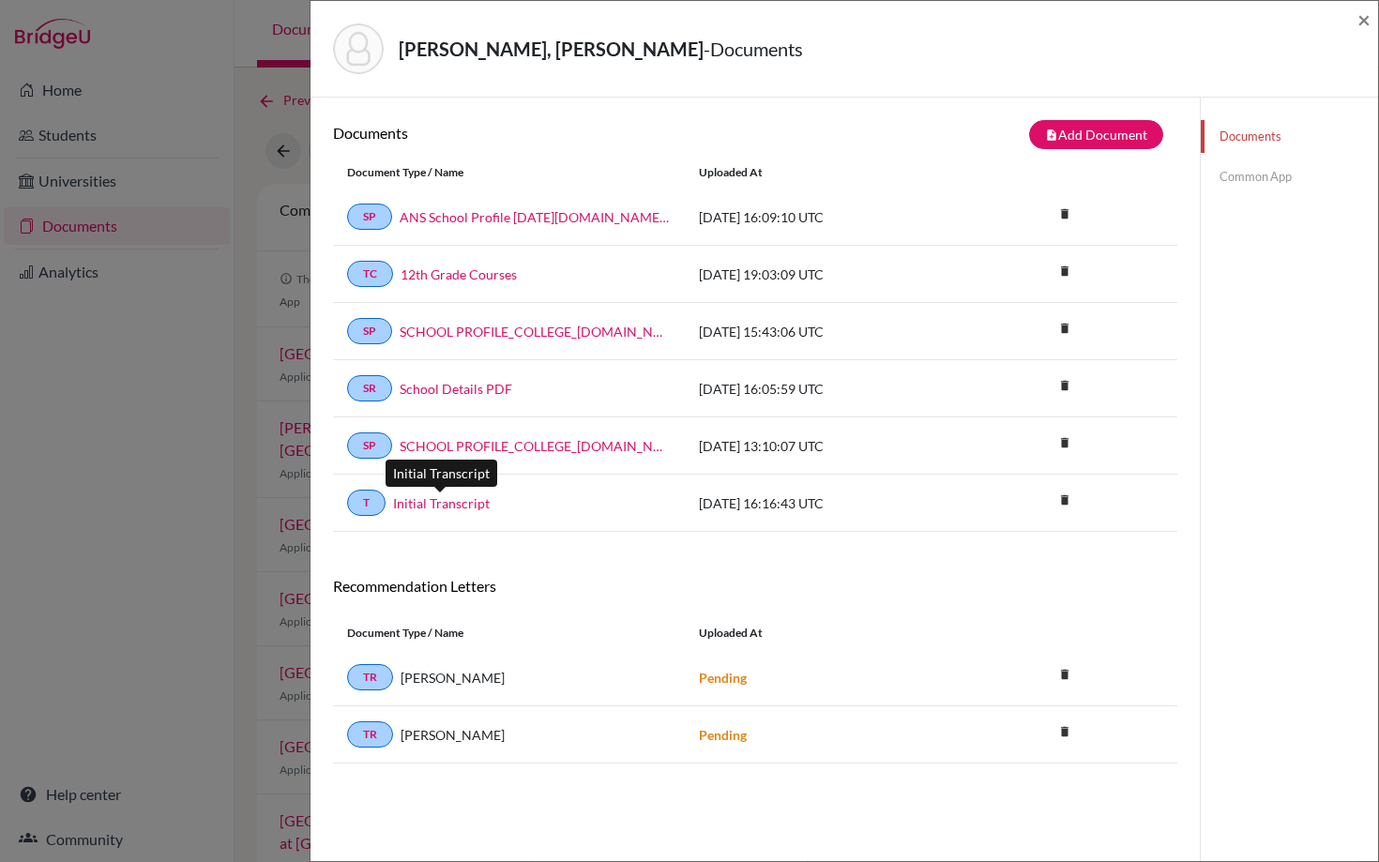
click at [430, 502] on link "Initial Transcript" at bounding box center [441, 503] width 97 height 20
